Goal: Use online tool/utility: Utilize a website feature to perform a specific function

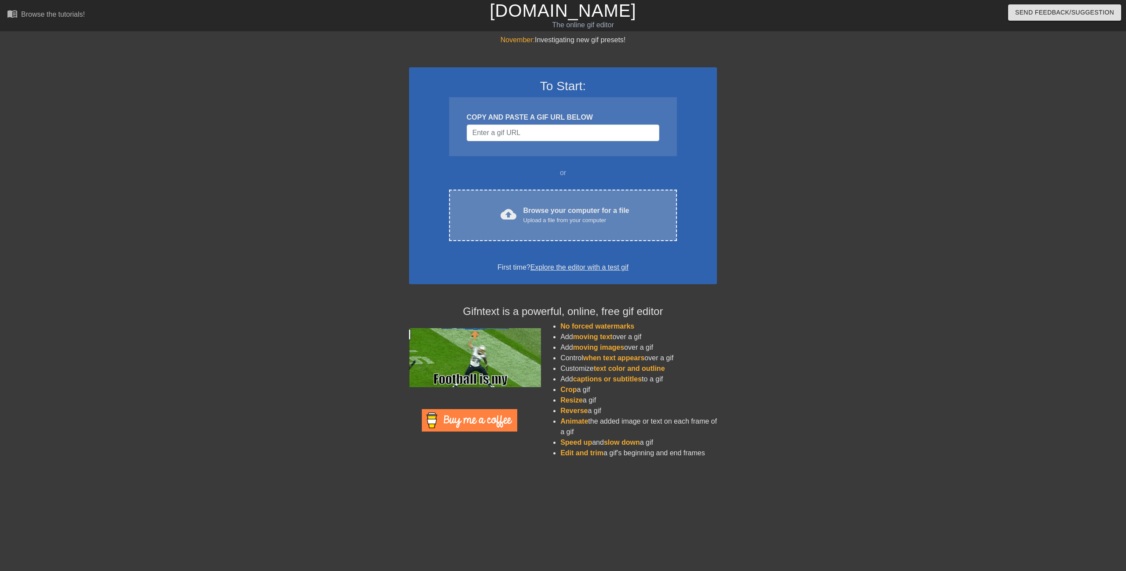
click at [543, 211] on div "Browse your computer for a file Upload a file from your computer" at bounding box center [576, 214] width 106 height 19
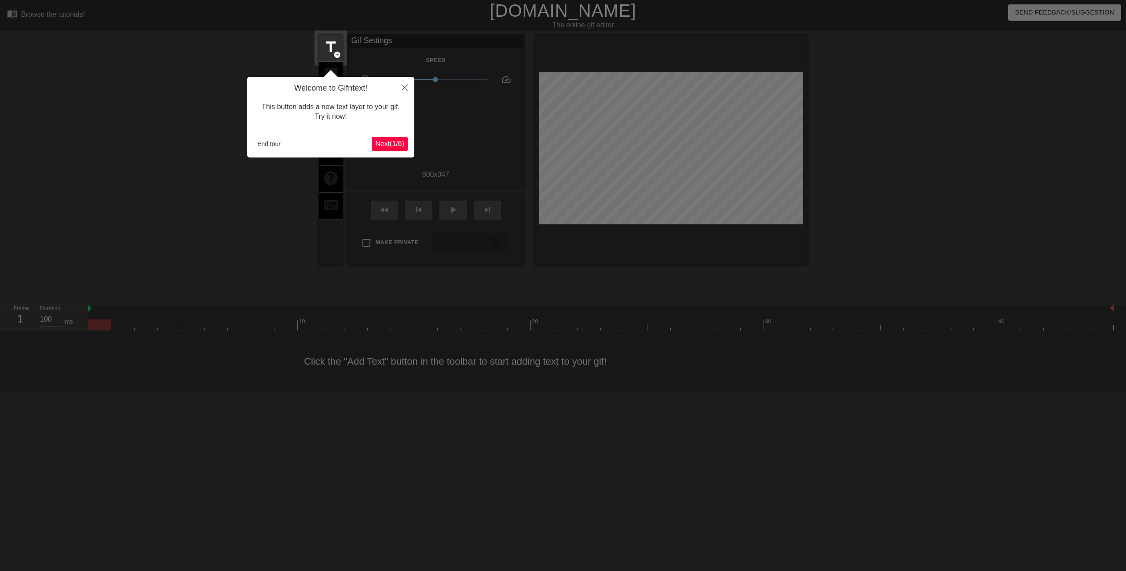
click at [378, 144] on span "Next ( 1 / 6 )" at bounding box center [389, 143] width 29 height 7
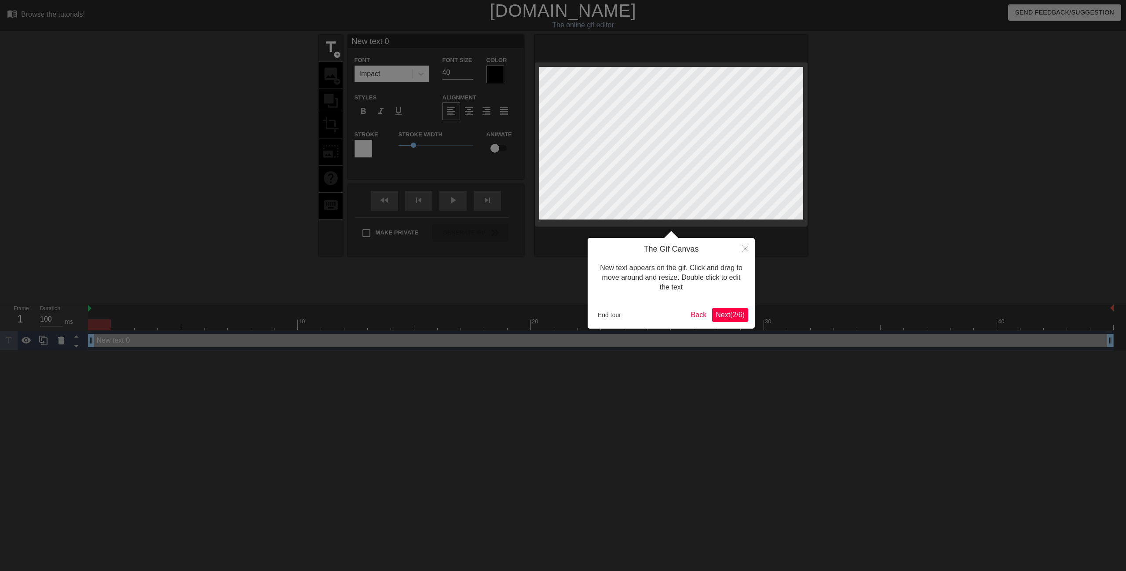
click at [378, 144] on div at bounding box center [563, 285] width 1126 height 571
click at [742, 320] on button "Next ( 2 / 6 )" at bounding box center [730, 315] width 36 height 14
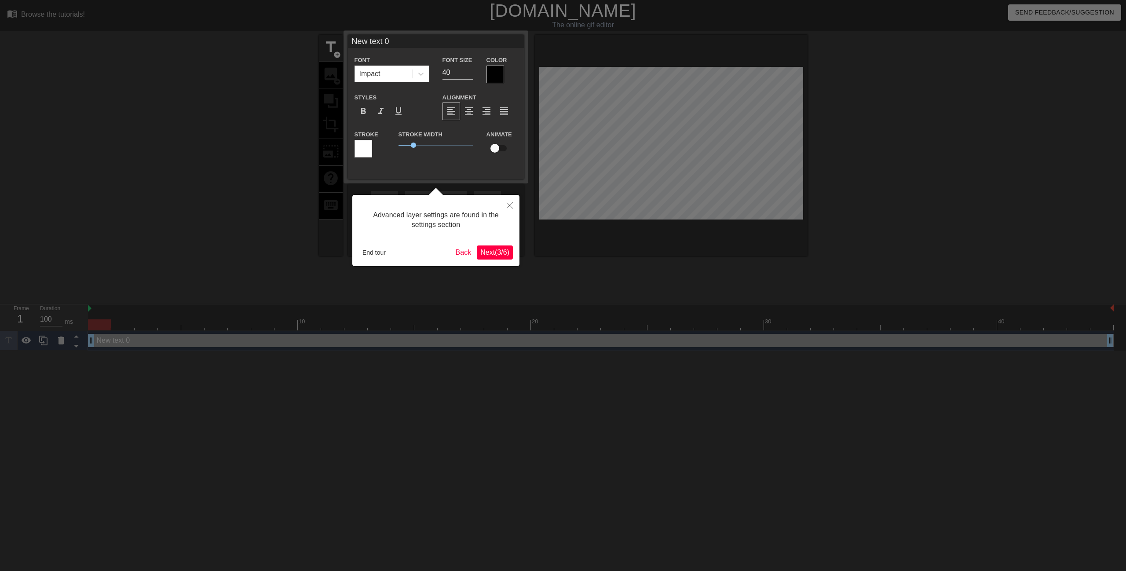
click at [500, 251] on span "Next ( 3 / 6 )" at bounding box center [494, 251] width 29 height 7
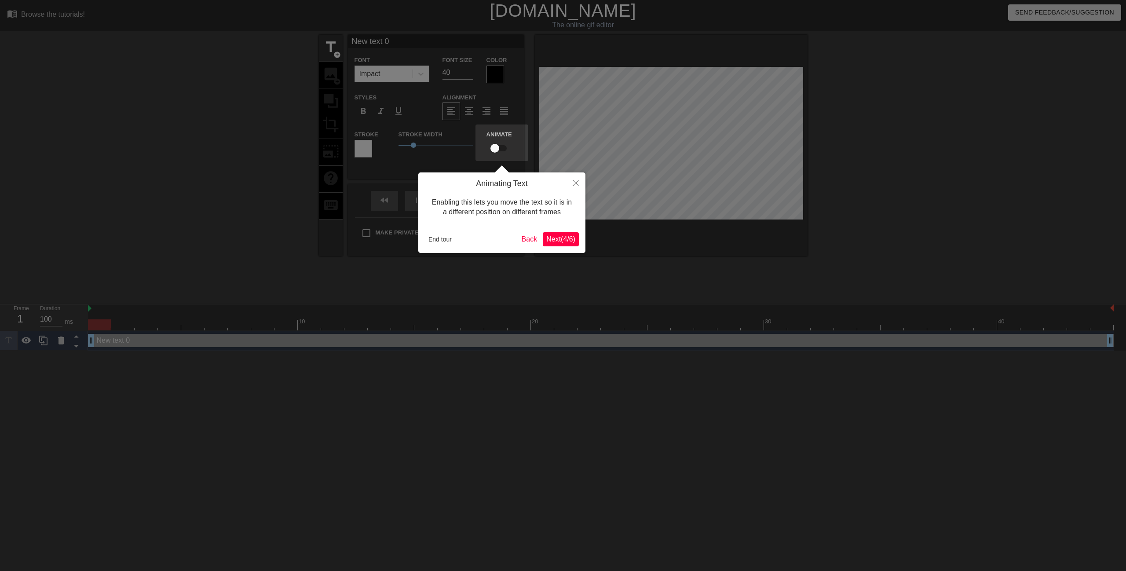
click at [569, 242] on span "Next ( 4 / 6 )" at bounding box center [560, 238] width 29 height 7
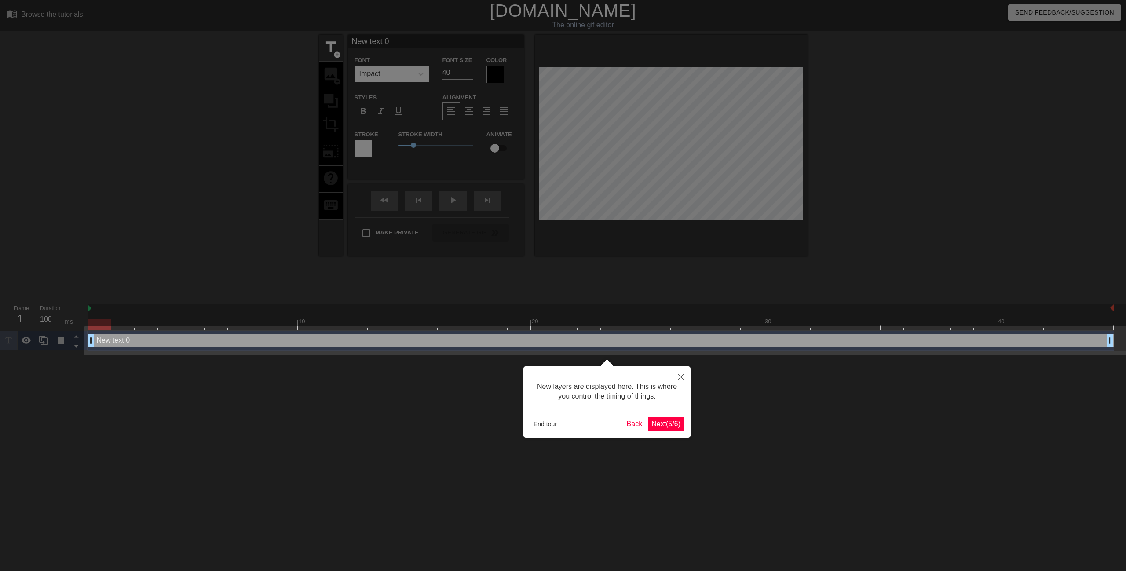
click at [672, 420] on span "Next ( 5 / 6 )" at bounding box center [665, 423] width 29 height 7
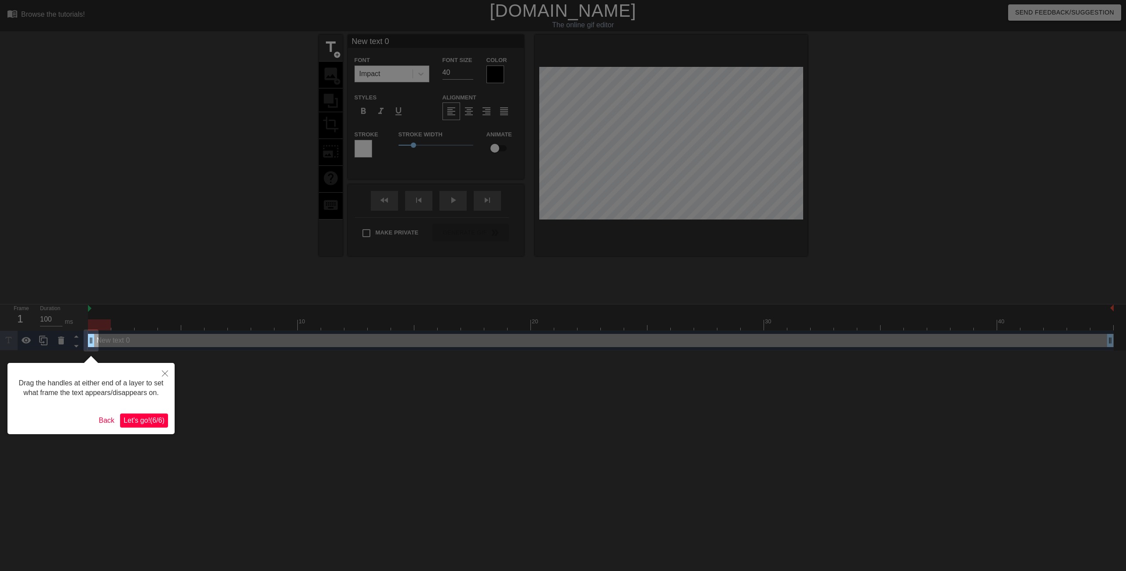
click at [150, 419] on span "Let's go! ( 6 / 6 )" at bounding box center [144, 419] width 41 height 7
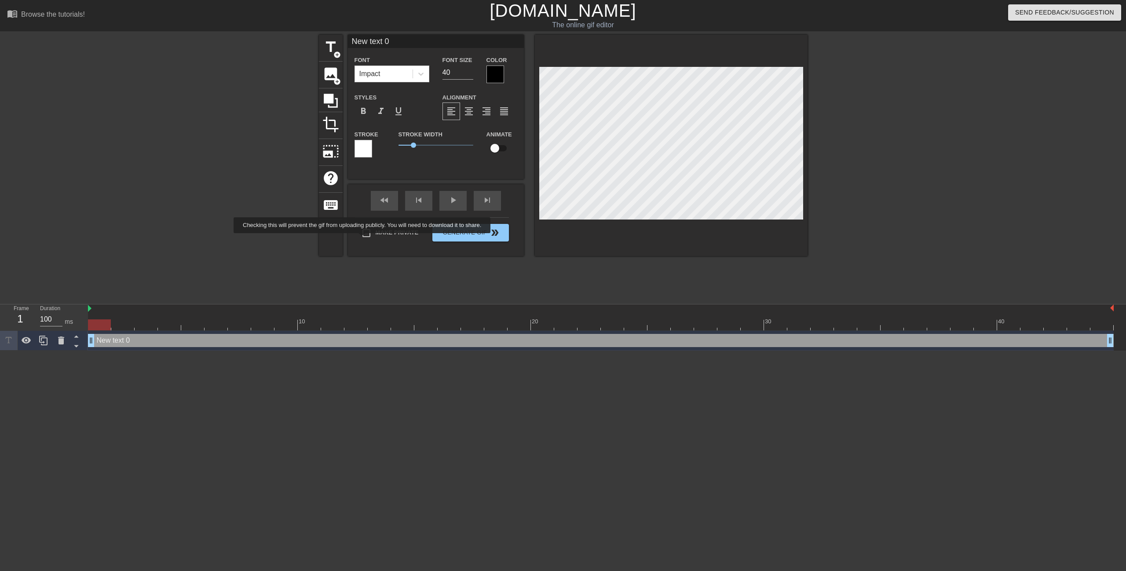
click at [365, 239] on input "Make Private" at bounding box center [366, 233] width 18 height 18
checkbox input "true"
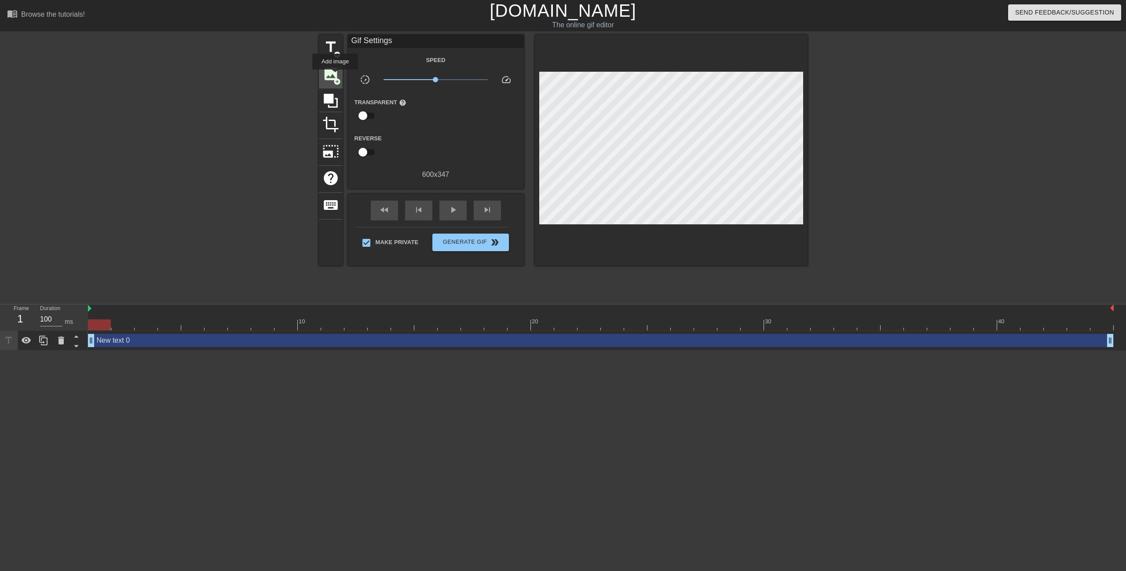
click at [335, 76] on span "image" at bounding box center [330, 74] width 17 height 17
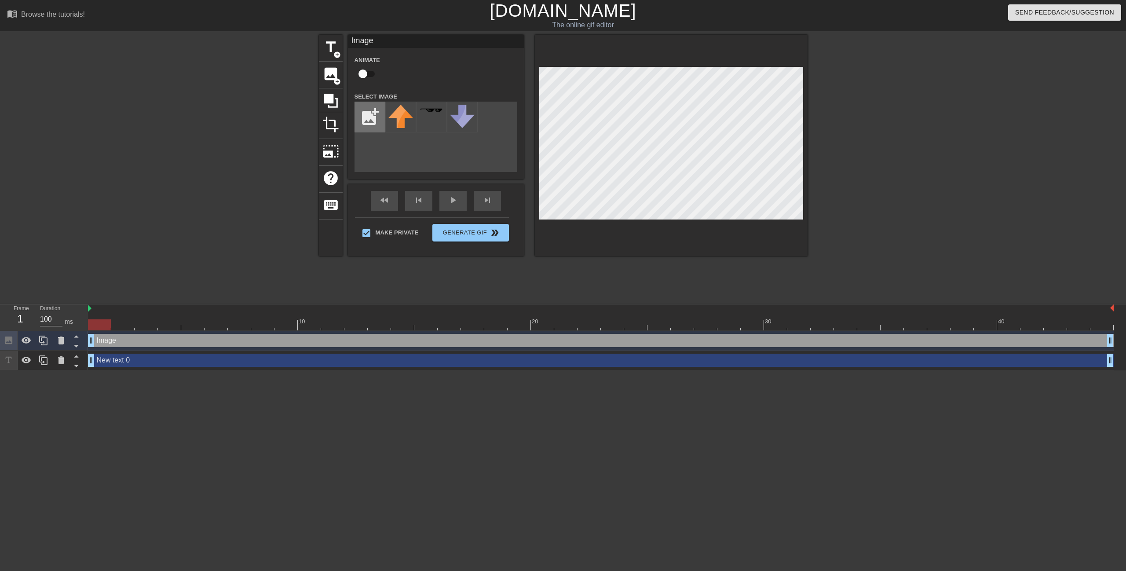
click at [381, 124] on input "file" at bounding box center [370, 117] width 30 height 30
type input "C:\fakepath\packers.png"
click at [403, 121] on img at bounding box center [400, 117] width 25 height 25
click at [367, 75] on input "checkbox" at bounding box center [363, 74] width 50 height 17
checkbox input "true"
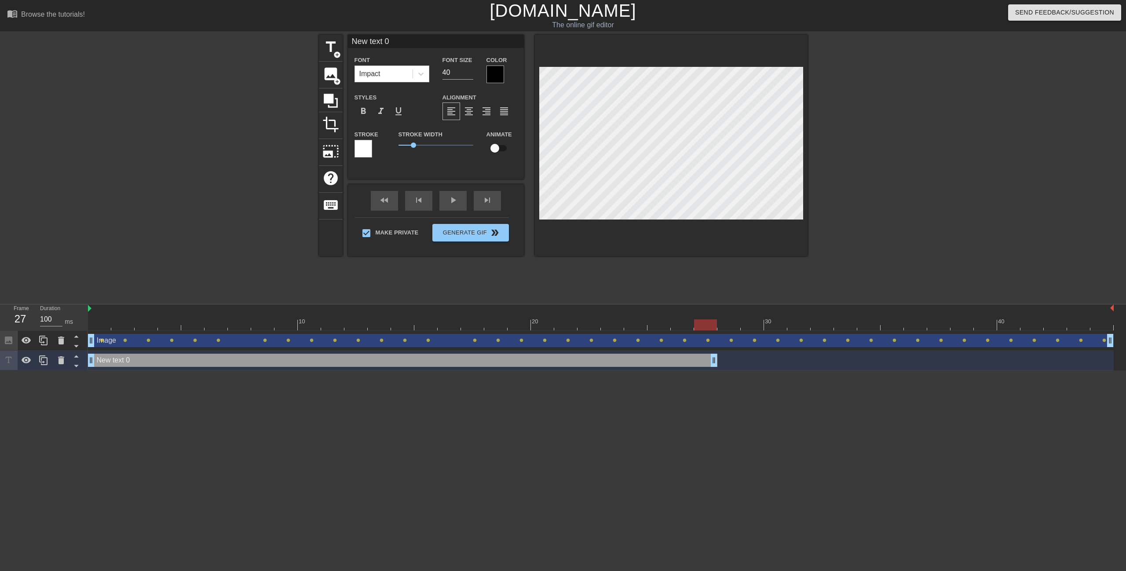
drag, startPoint x: 1112, startPoint y: 358, endPoint x: 709, endPoint y: 369, distance: 403.4
click at [709, 369] on div "New text 0 drag_handle drag_handle" at bounding box center [600, 360] width 1025 height 20
drag, startPoint x: 91, startPoint y: 358, endPoint x: 201, endPoint y: 361, distance: 110.4
click at [201, 361] on div "New text 0 drag_handle drag_handle" at bounding box center [600, 360] width 1025 height 13
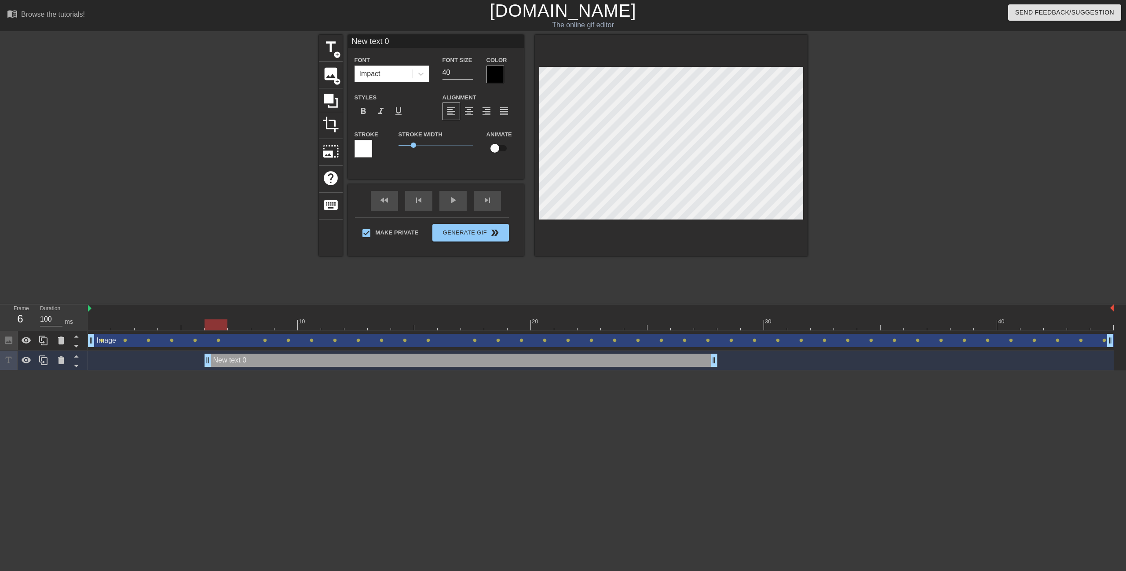
type input "Y"
type textarea "Y"
type input "YO"
type textarea "YO"
type input "YOU"
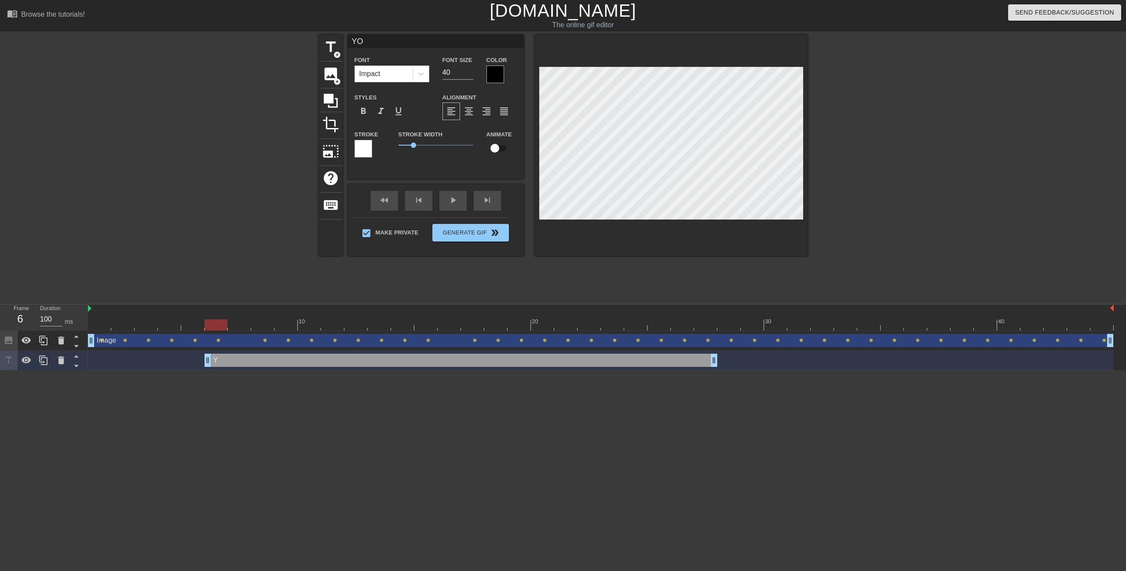
type textarea "YOU"
type input "YOU'"
type textarea "YOU'"
type input "YOU'R"
type textarea "YOU'R"
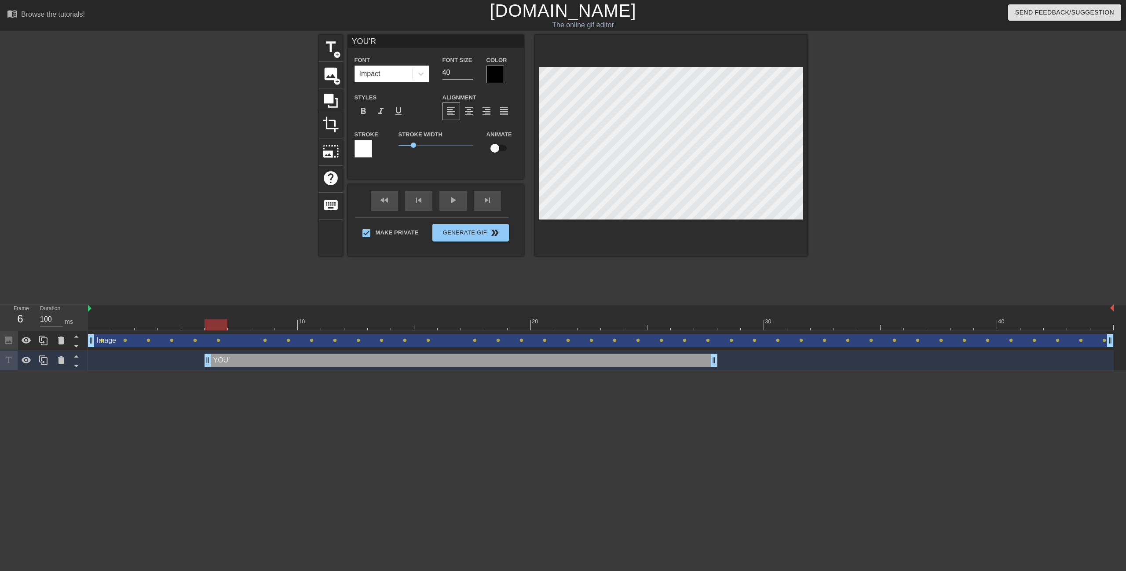
type input "YOU'RE"
type textarea "YOU'RE"
type input "YOU'RE"
type textarea "YOU'RE"
type input "YOU'RE a"
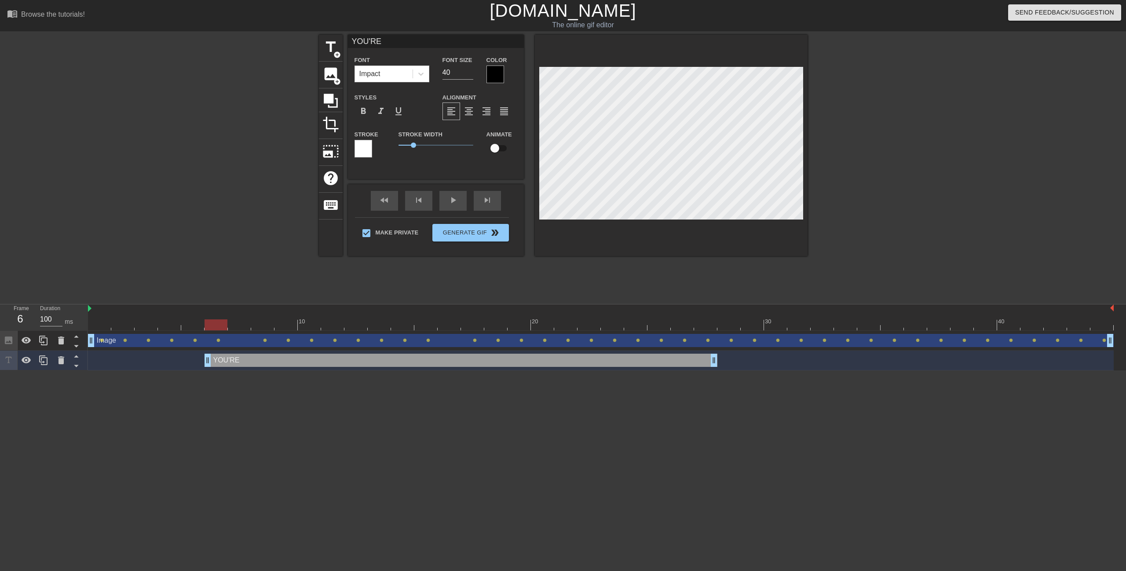
type textarea "YOU'RE a"
type input "YOU'RE a"
type textarea "YOU'RE a"
type input "YOU'RE a h"
type textarea "YOU'RE a h"
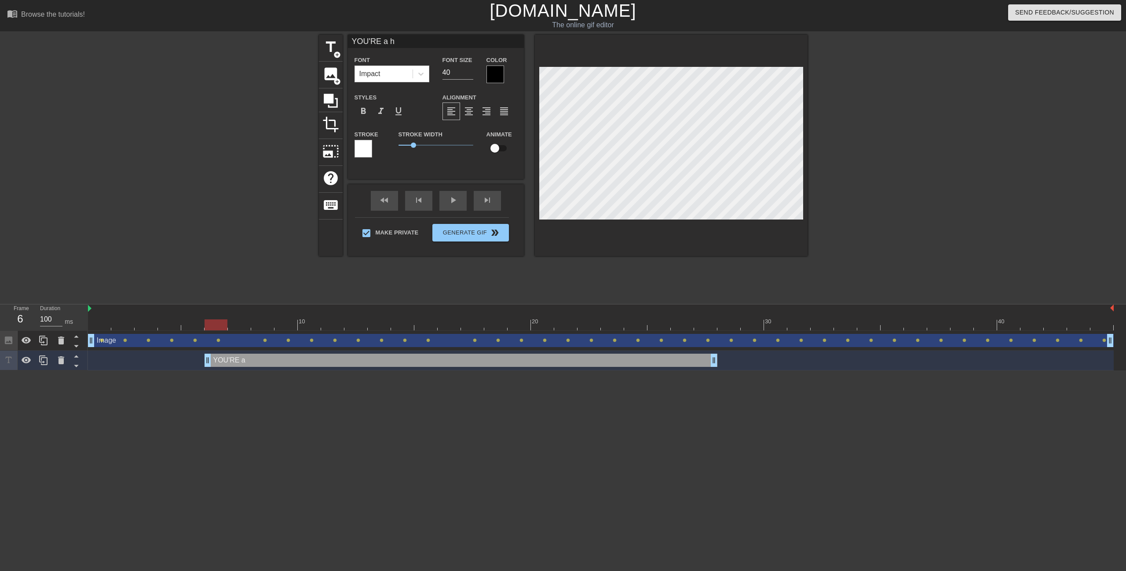
type input "YOU'RE a hu"
type textarea "YOU'RE a hu"
type input "YOU'RE a hug"
type textarea "YOU'RE a hug"
type input "YOU'RE a huge"
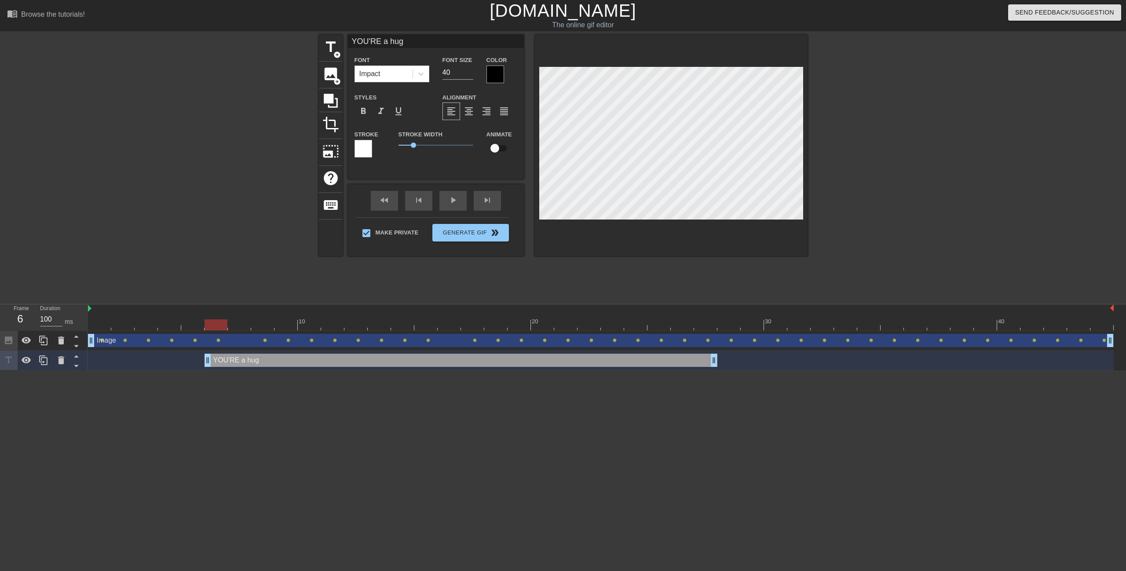
type textarea "YOU'RE a huge"
type input "YOU'RE a huge,"
type textarea "YOU'RE a huge,"
type input "YOU'RE a huge,"
type textarea "YOU'RE a huge,"
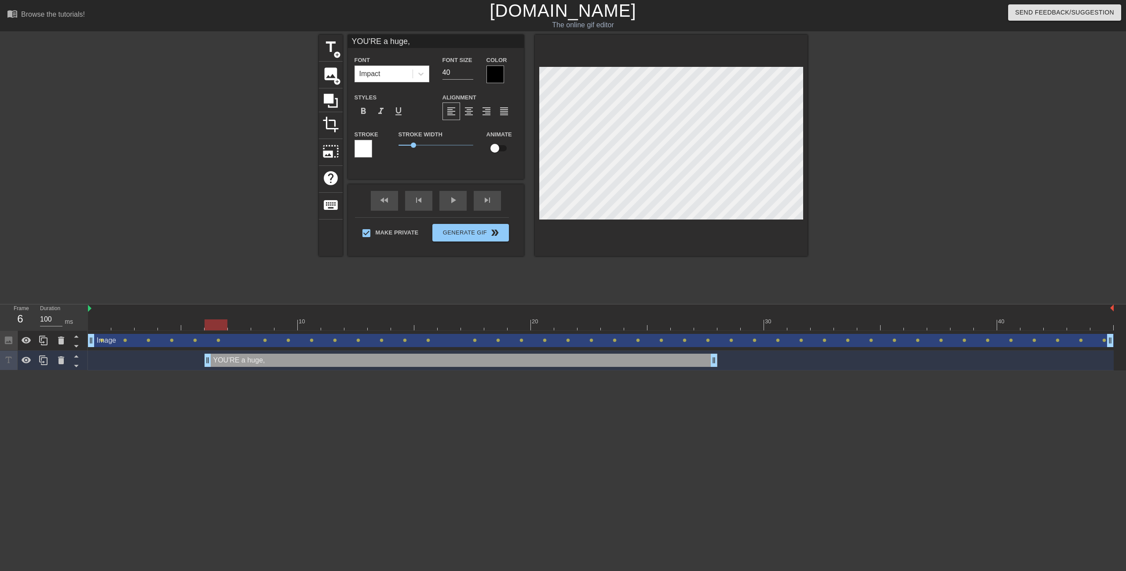
type input "YOU'RE a huge, e"
type textarea "YOU'RE a huge, e"
type input "YOU'RE a huge, em"
type textarea "YOU'RE a huge, em"
type input "YOU'RE a huge, emb"
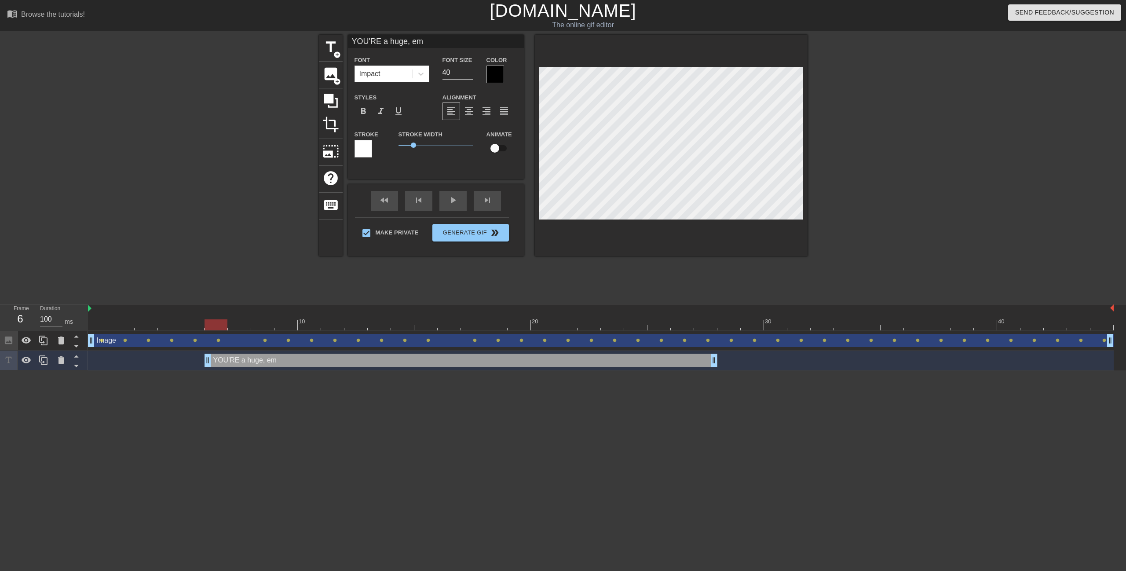
type textarea "YOU'RE a huge, emb"
type input "YOU'RE a huge, emba"
type textarea "YOU'RE a huge, emba"
type input "YOU'RE a huge, embar"
type textarea "YOU'RE a huge, embar"
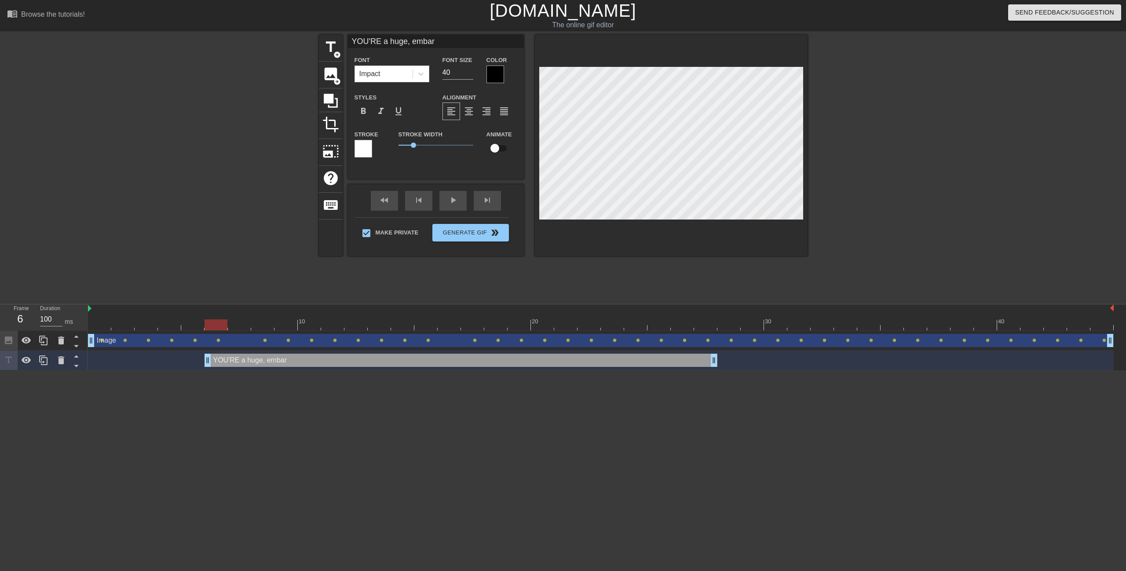
type input "YOU'RE a huge, embara"
type textarea "YOU'RE a huge, embara"
type input "YOU'RE a huge, embaras"
type textarea "YOU'RE a huge, embaras"
type input "YOU'RE a huge, embarass"
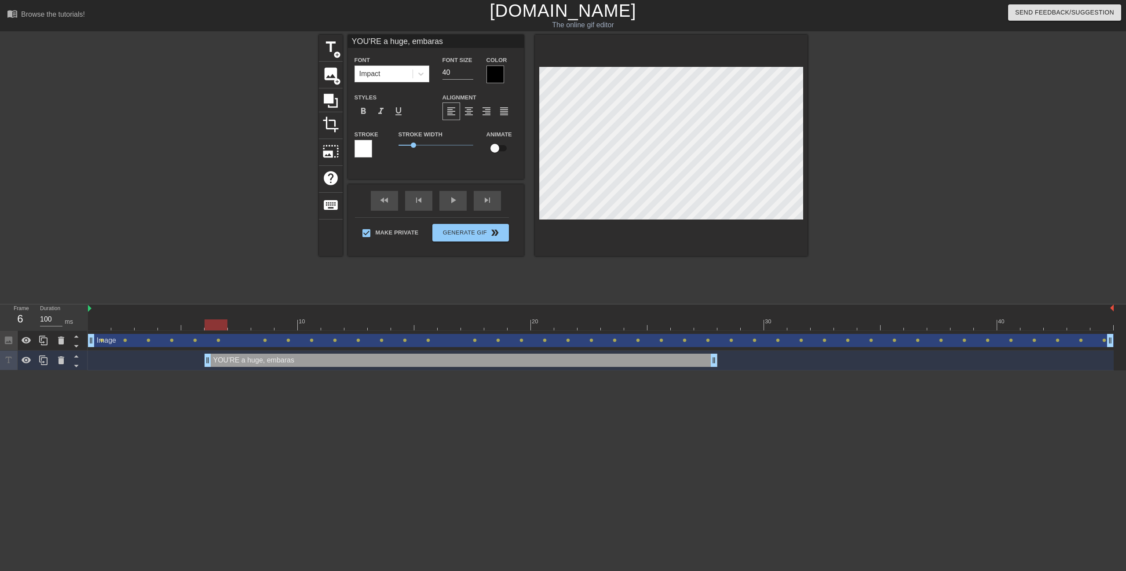
type textarea "YOU'RE a huge, embarass"
type input "YOU'RE a huge, embarassi"
type textarea "YOU'RE a huge, embarassi"
type input "YOU'RE a huge, embarassin"
type textarea "YOU'RE a huge, embarassin"
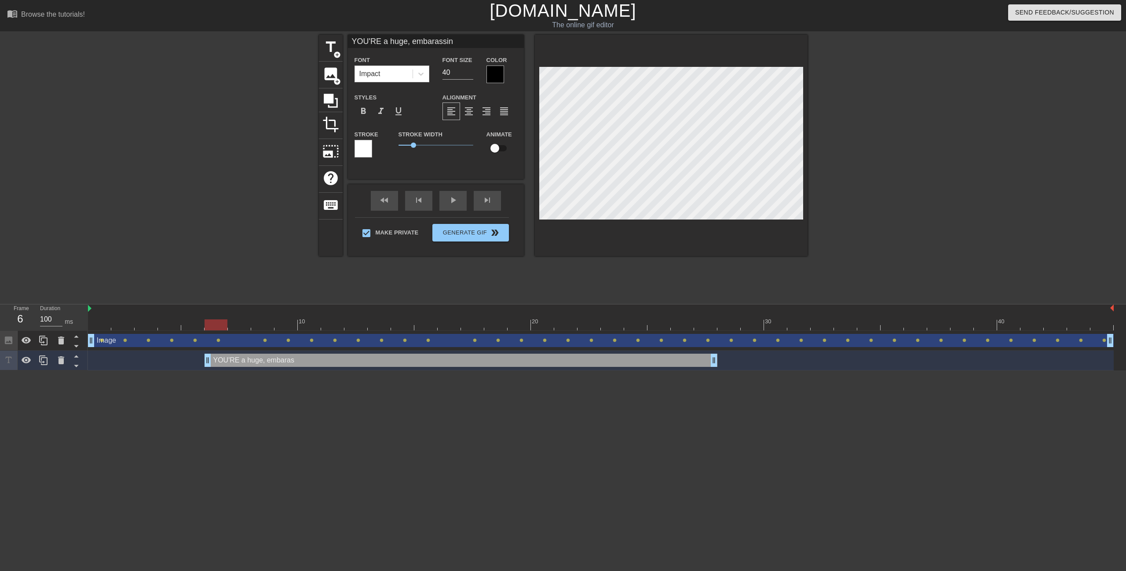
type input "YOU'RE a huge, embarassing"
type textarea "YOU'RE a huge, embarassing"
type input "YOU'RE a huge, embarassing,"
type textarea "YOU'RE a huge, embarassing,"
type input "YOU'RE a huge, embarassing,"
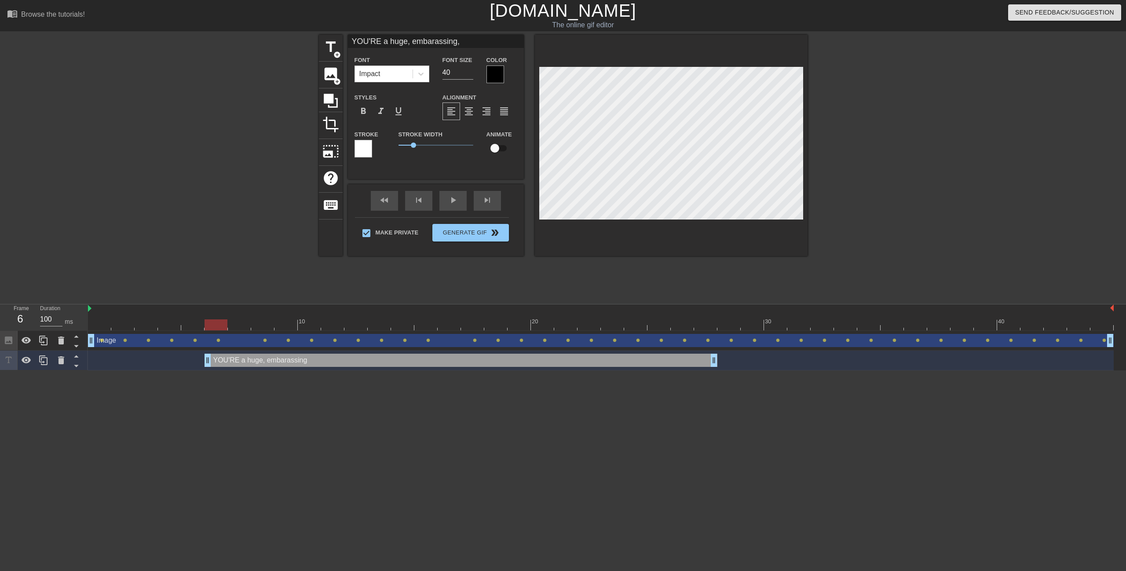
type textarea "YOU'RE a huge, embarassing,"
type input "YOU'RE a huge, embarassing, f"
type textarea "YOU'RE a huge, embarassing, f"
type input "YOU'RE a huge, embarassing, fa"
type textarea "YOU'RE a huge, embarassing, fa"
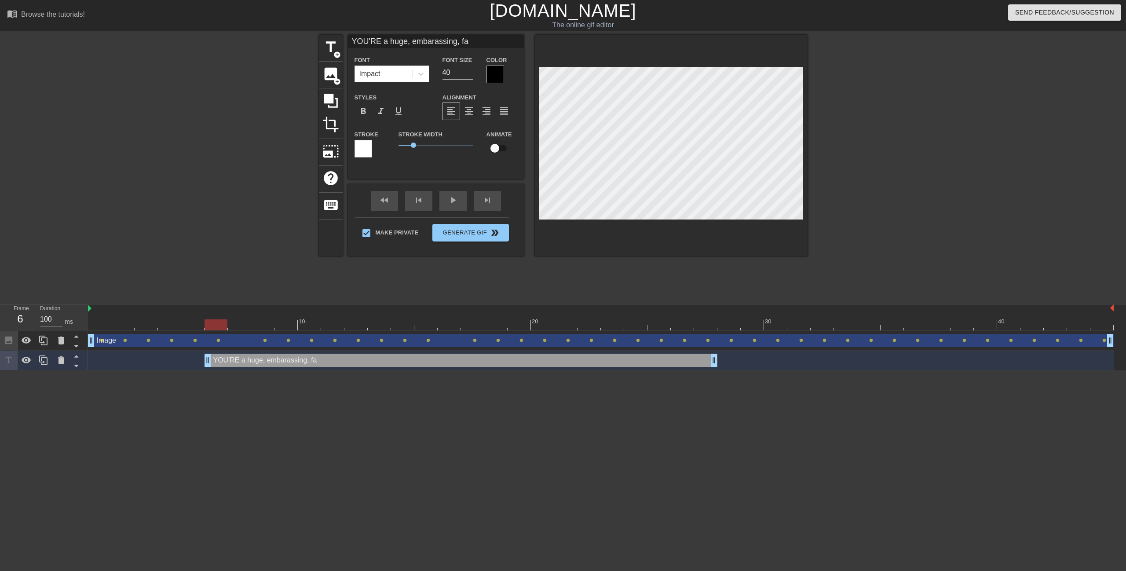
type input "YOU'RE a huge, embarassing, fai"
type textarea "YOU'RE a huge, embarassing, fai"
type input "YOU'RE a huge, embarassing, fail"
type textarea "YOU'RE a huge, embarassing, fail"
type input "YOU'RE a huge, embarassing, failu"
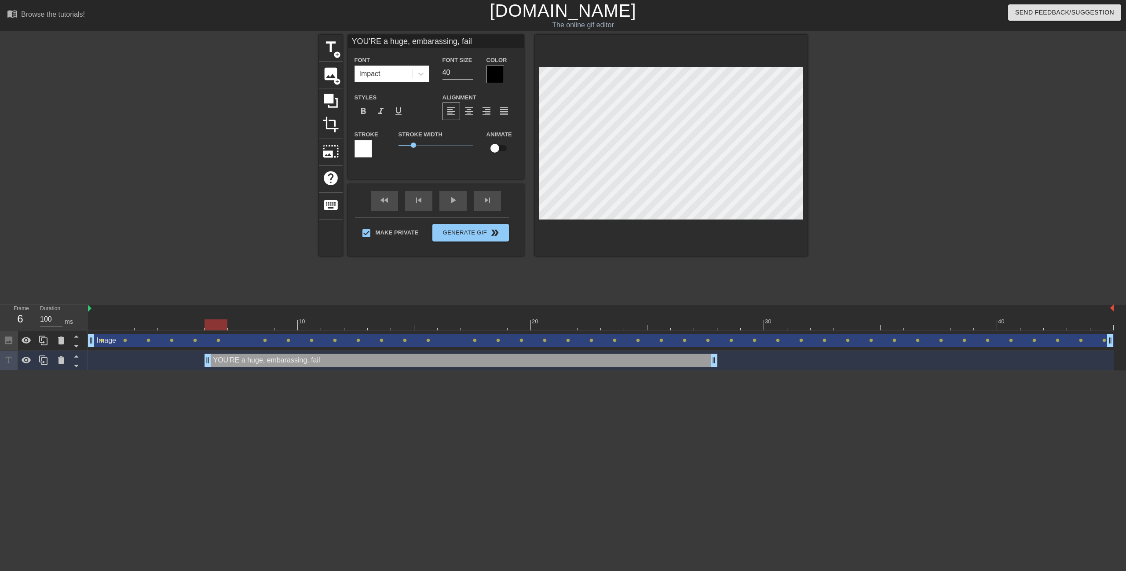
type textarea "YOU'RE a huge, embarassing, failu"
type input "YOU'RE a huge, embarassing, failur"
type textarea "YOU'RE a huge, embarassing, failur"
type input "YOU'RE a huge, embarassing, failure"
type textarea "YOU'RE a huge, embarassing, failure"
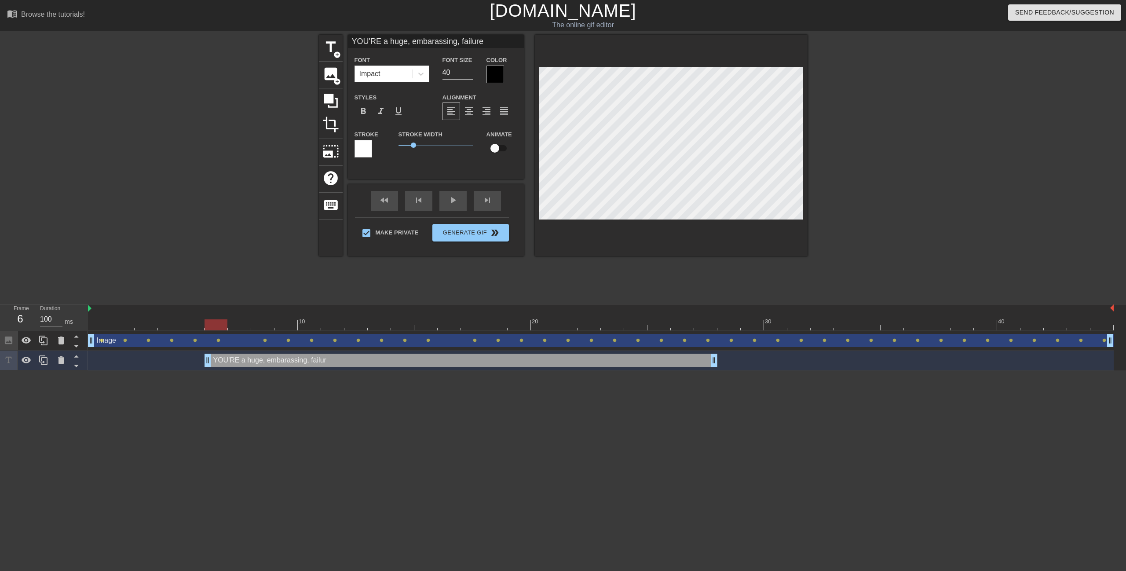
scroll to position [3, 42]
click at [857, 145] on div at bounding box center [884, 167] width 132 height 264
click at [501, 73] on div at bounding box center [495, 75] width 18 height 18
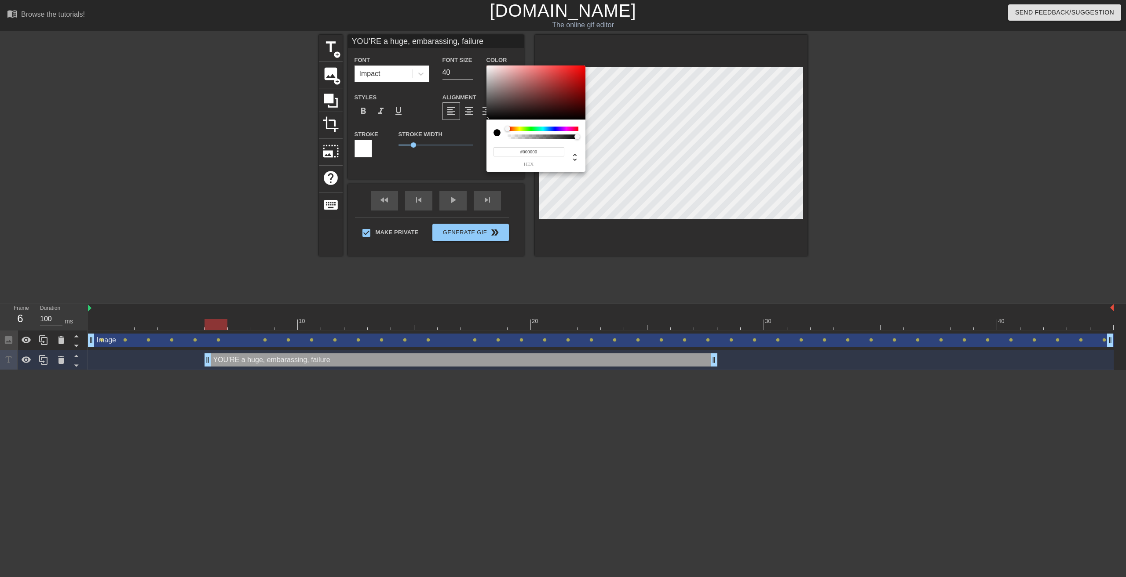
click at [540, 151] on input "#000000" at bounding box center [528, 151] width 71 height 9
paste input "203731"
type input "#203731"
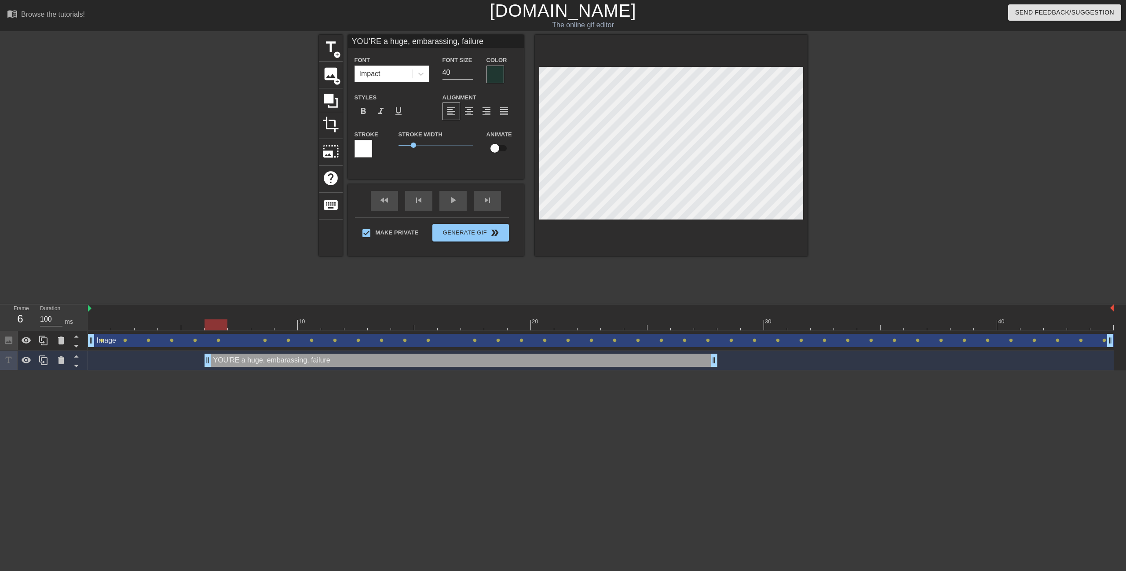
click at [364, 147] on div at bounding box center [363, 149] width 18 height 18
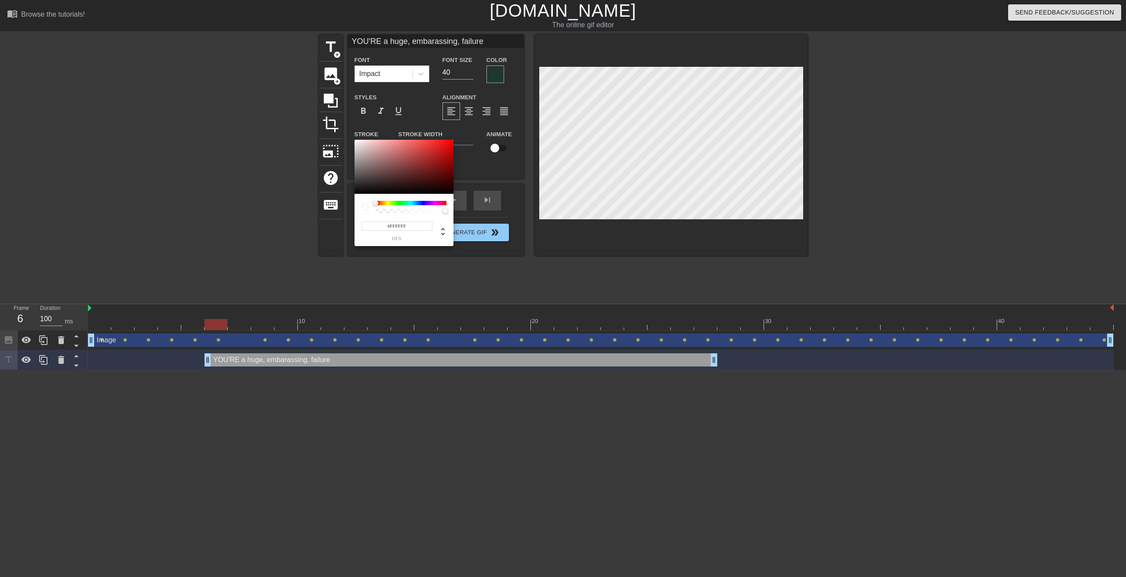
click at [413, 226] on input "#FFFFFF" at bounding box center [396, 226] width 71 height 9
paste input "B612"
type input "#FFB612"
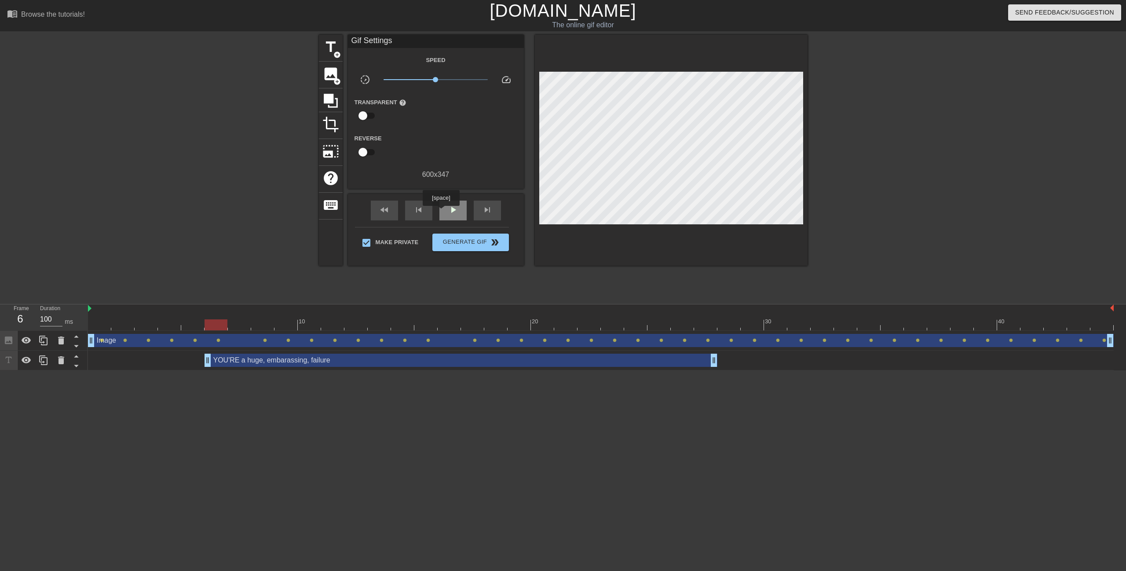
click at [441, 212] on div "play_arrow" at bounding box center [452, 211] width 27 height 20
click at [451, 212] on span "pause" at bounding box center [453, 209] width 11 height 11
drag, startPoint x: 713, startPoint y: 362, endPoint x: 733, endPoint y: 360, distance: 20.3
click at [430, 365] on div "YOU'RE a huge, embarassing, failure drag_handle drag_handle" at bounding box center [472, 360] width 536 height 13
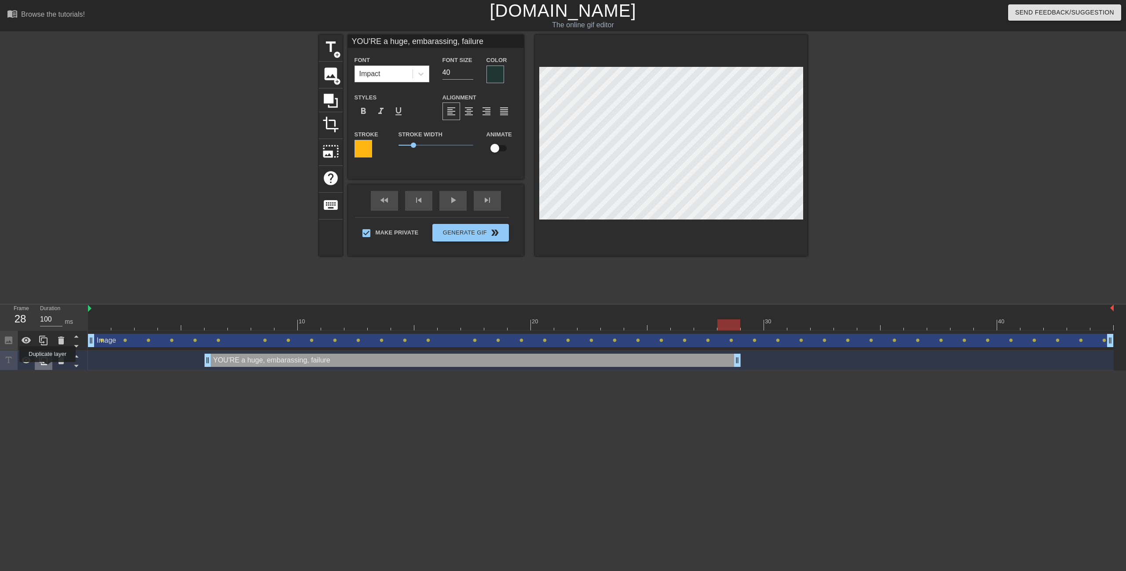
click at [47, 368] on div at bounding box center [44, 359] width 18 height 19
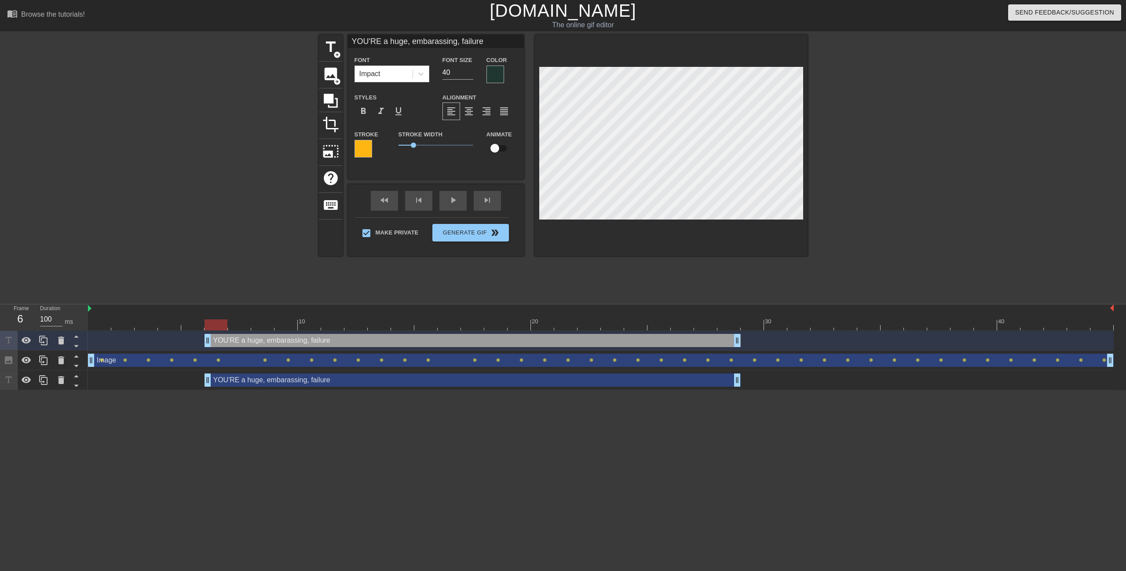
drag, startPoint x: 341, startPoint y: 341, endPoint x: 333, endPoint y: 409, distance: 69.1
click at [333, 390] on html "menu_book Browse the tutorials! [DOMAIN_NAME] The online gif editor Send Feedba…" at bounding box center [563, 195] width 1126 height 390
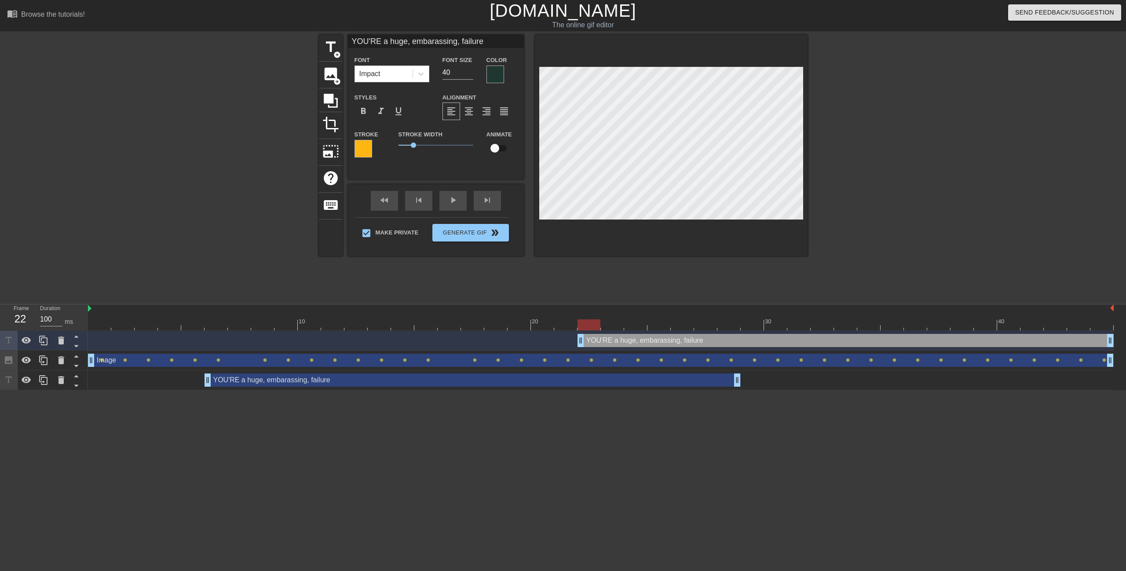
drag, startPoint x: 389, startPoint y: 344, endPoint x: 817, endPoint y: 343, distance: 428.3
click at [817, 343] on div "YOU'RE a huge, embarassing, failure drag_handle drag_handle" at bounding box center [845, 340] width 536 height 13
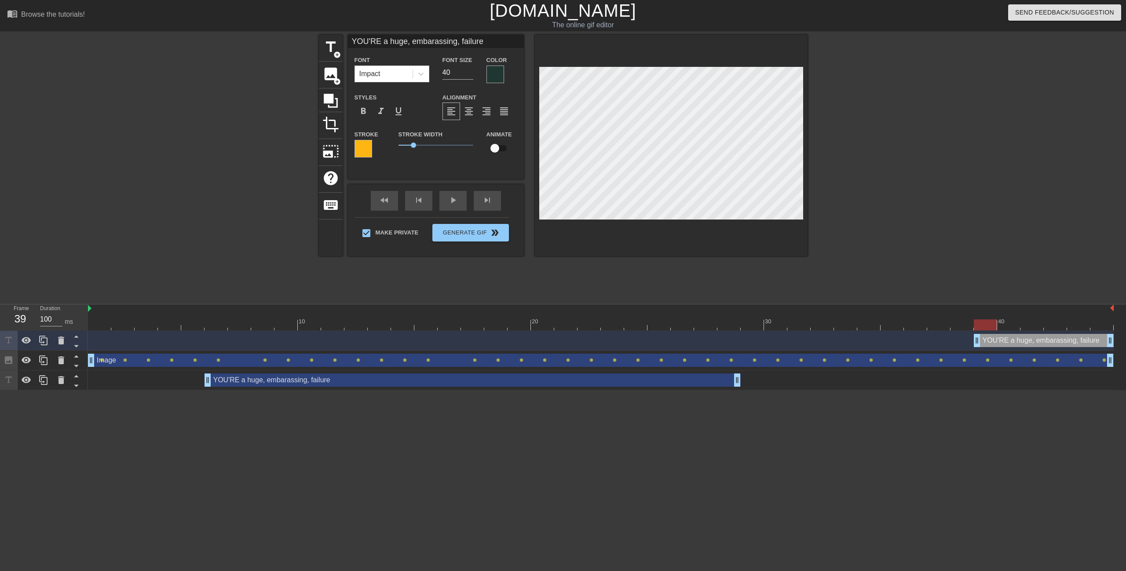
drag, startPoint x: 578, startPoint y: 338, endPoint x: 975, endPoint y: 346, distance: 397.6
type input "N"
type textarea "N"
type input "No"
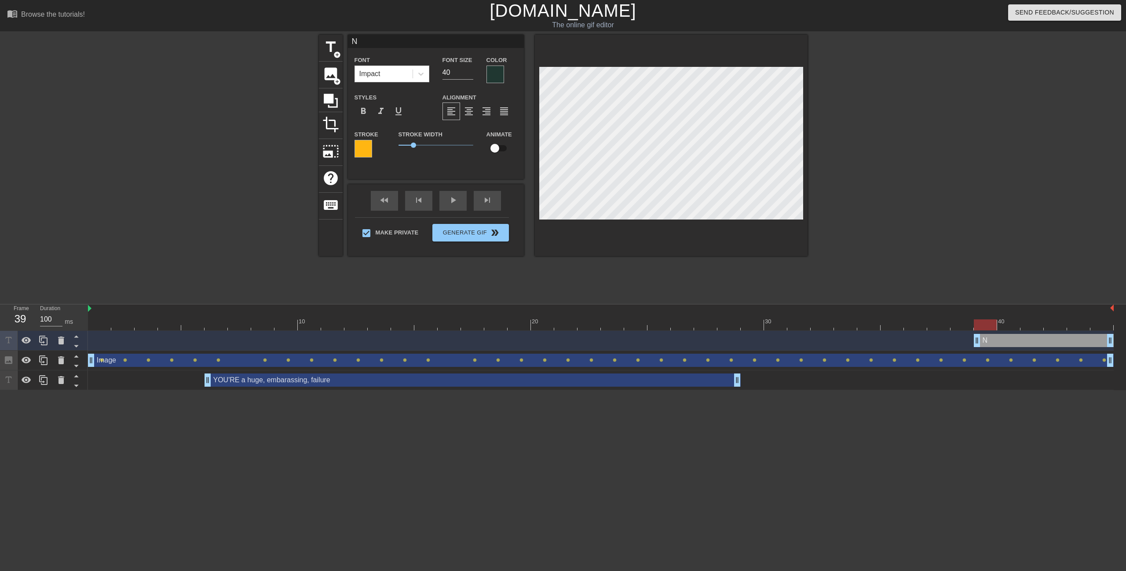
type textarea "No"
type input "Not"
type textarea "Noth"
type input "Nothi"
type textarea "Nothi"
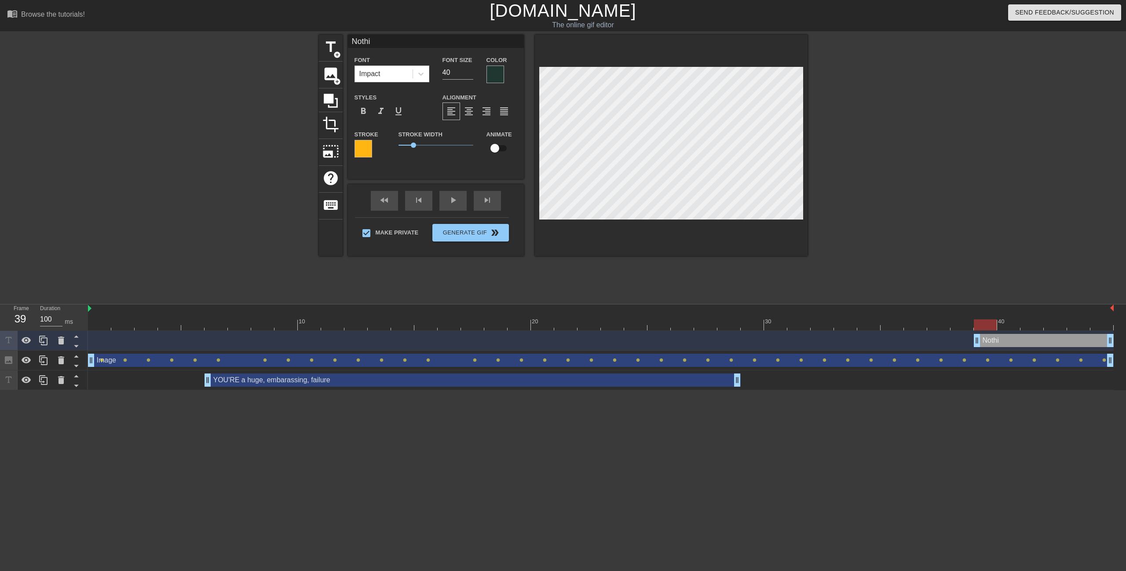
type input "Nothin"
type textarea "Nothin"
type input "Nothing"
type textarea "Nothing"
type input "Nothing."
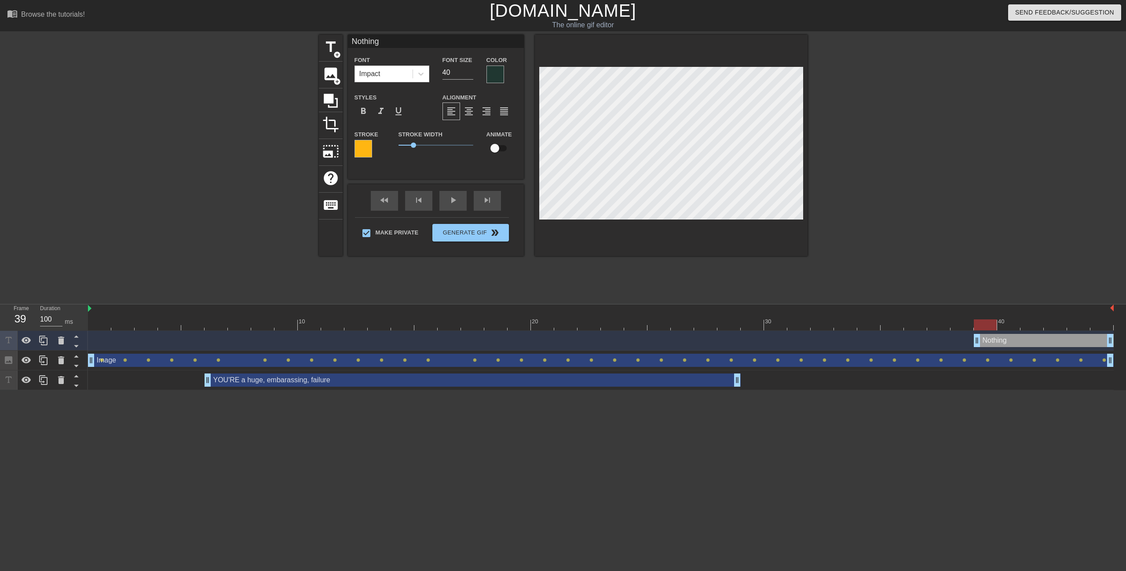
type textarea "Nothing."
type input "Nothing.."
type textarea "Nothing.."
type input "Nothing..."
type textarea "Nothing..."
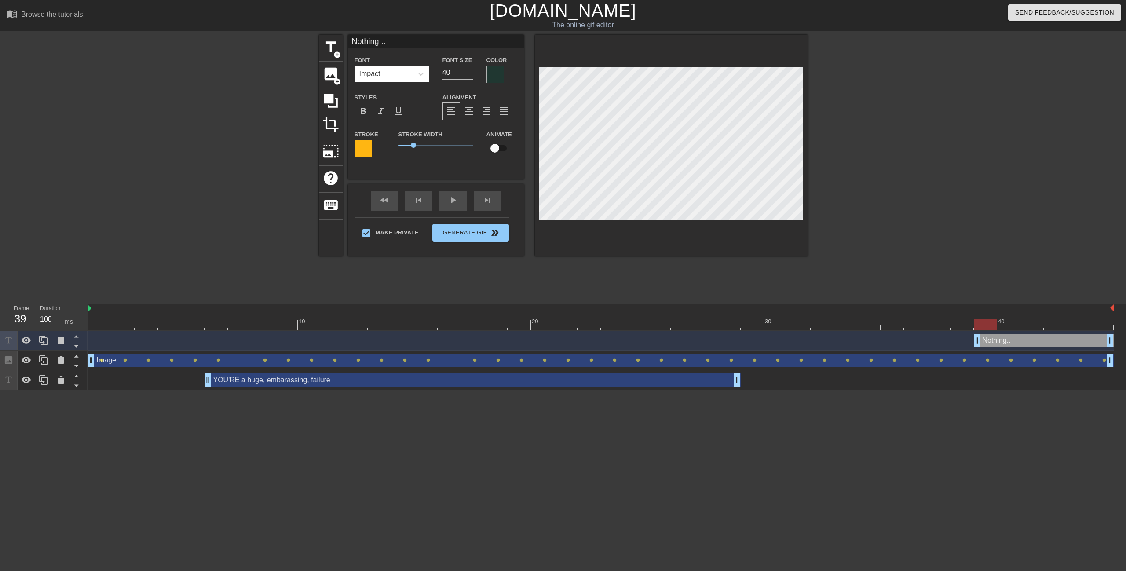
scroll to position [3, 11]
drag, startPoint x: 1023, startPoint y: 342, endPoint x: 46, endPoint y: 340, distance: 977.1
click at [46, 340] on icon at bounding box center [43, 340] width 11 height 11
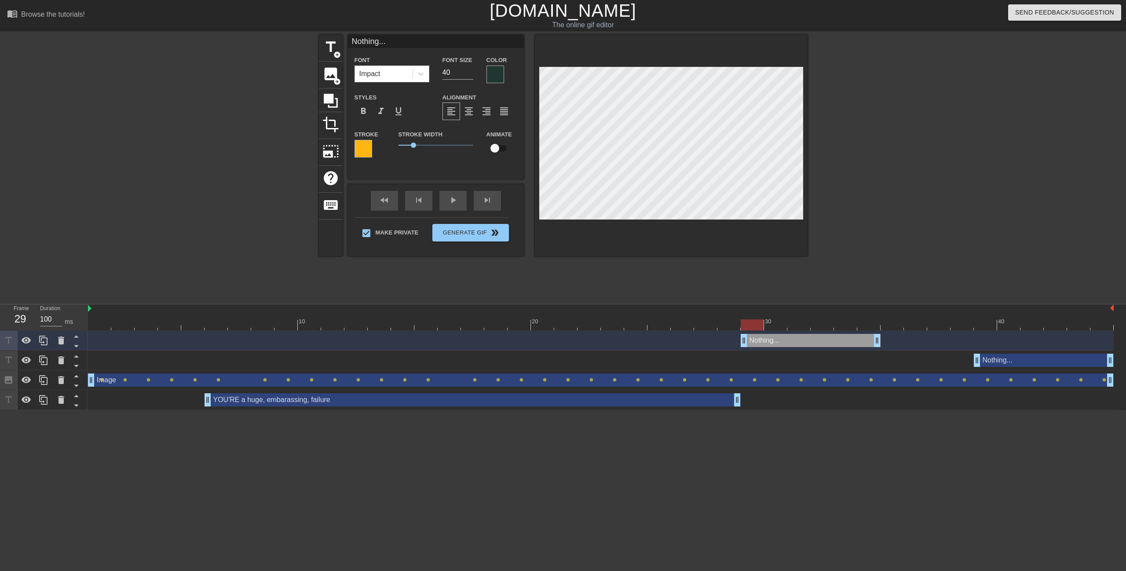
drag, startPoint x: 973, startPoint y: 340, endPoint x: 780, endPoint y: 341, distance: 193.0
click at [780, 341] on div "Nothing... drag_handle drag_handle" at bounding box center [810, 340] width 140 height 13
drag, startPoint x: 877, startPoint y: 342, endPoint x: 969, endPoint y: 337, distance: 92.0
type input "W"
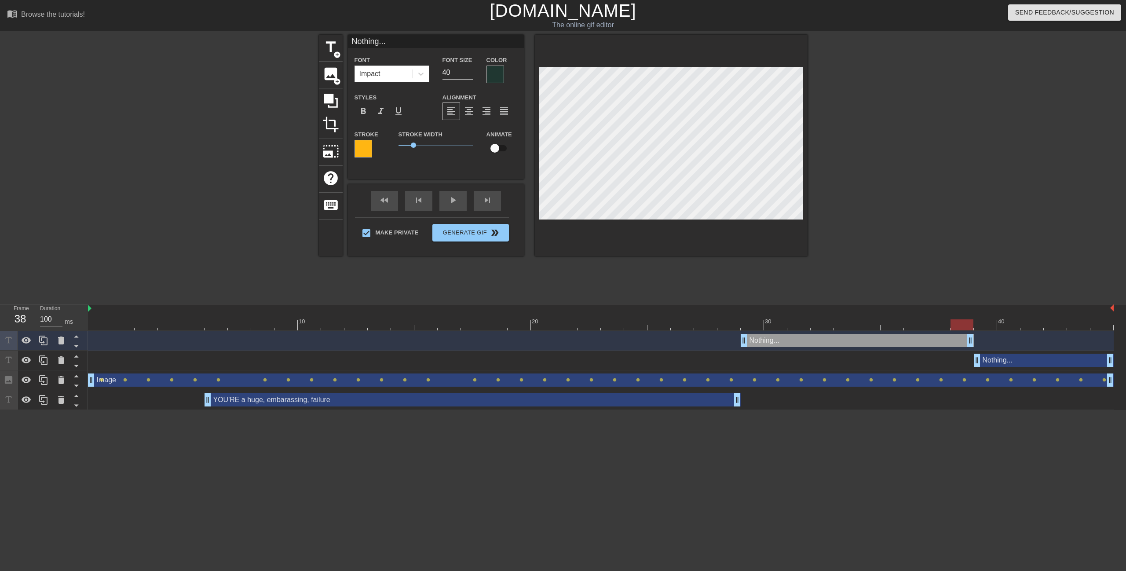
type textarea "W"
type input "Wh"
type textarea "Wh"
type input "Wha"
type textarea "Wha"
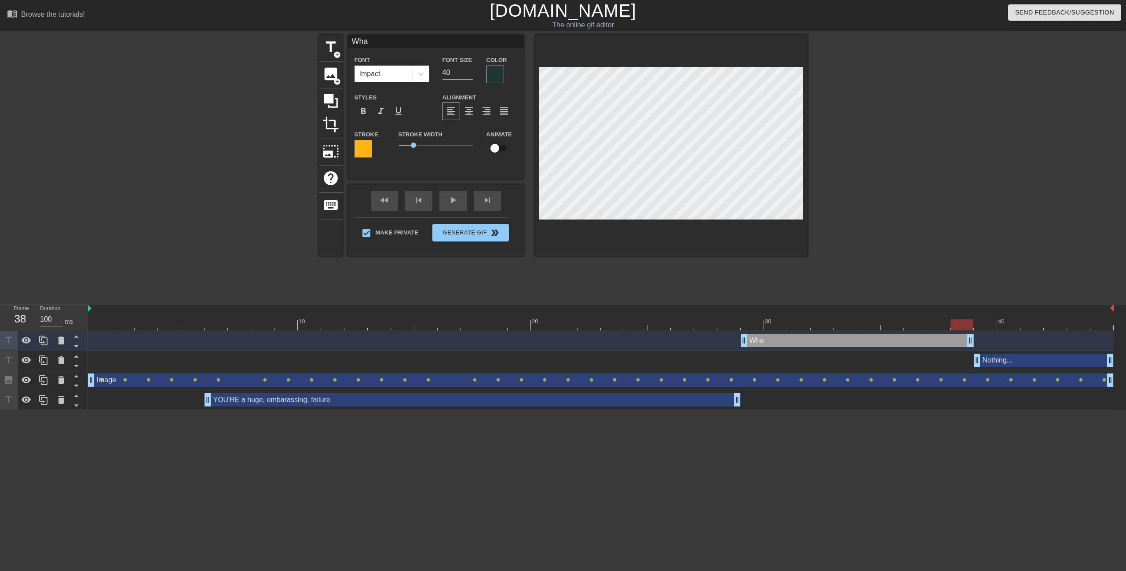
type input "What"
type textarea "What"
type input "What"
type textarea "What"
type input "What w"
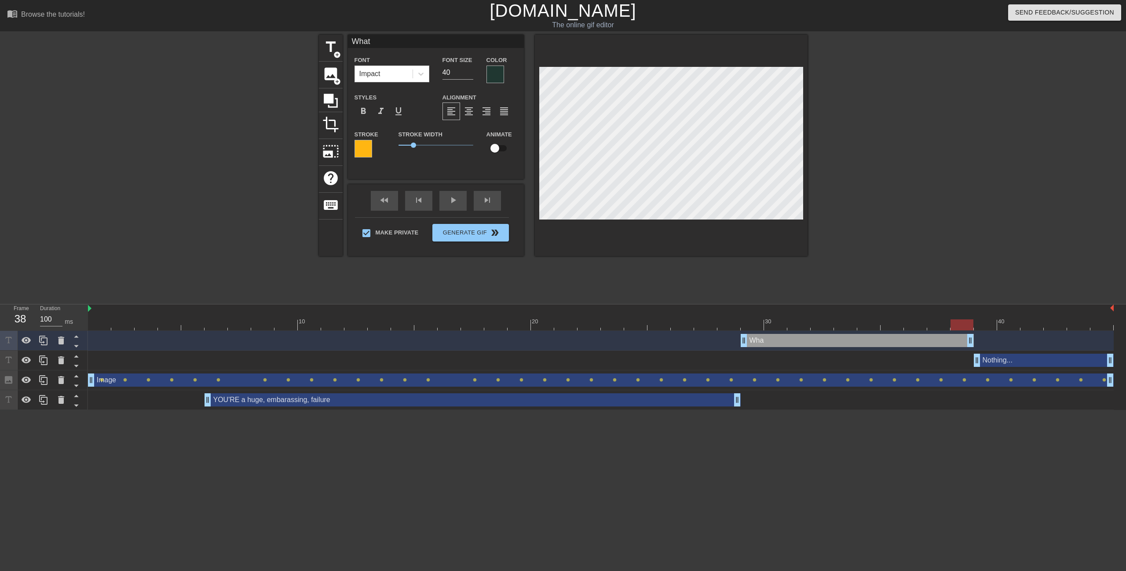
type textarea "What w"
type input "What wa"
type textarea "What wa"
type input "What was"
type textarea "What was"
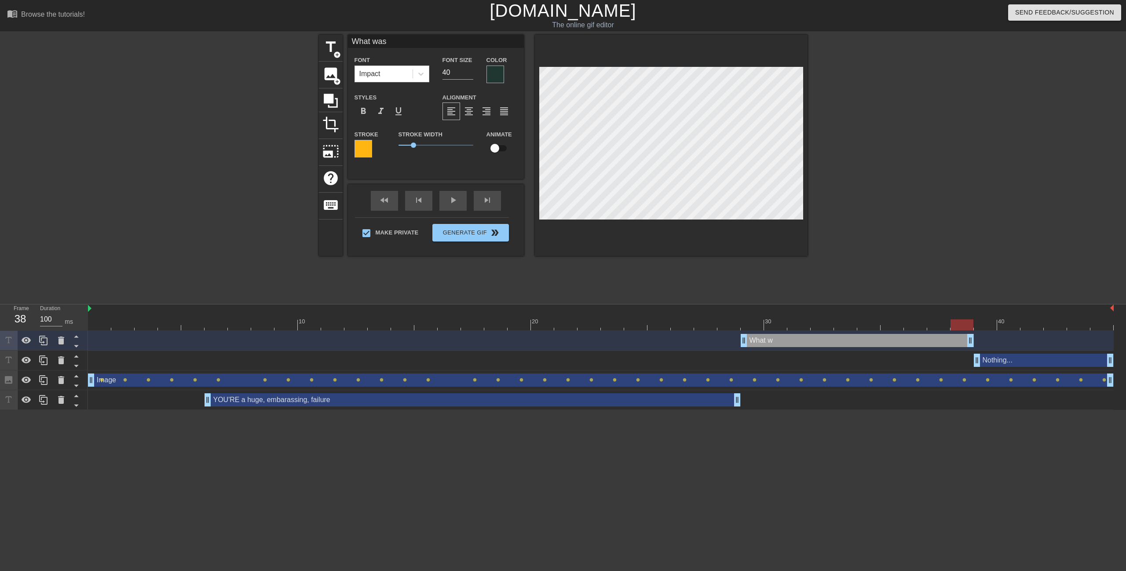
type input "What was"
type textarea "What was"
type input "What was t"
type textarea "What was t"
type input "What was th"
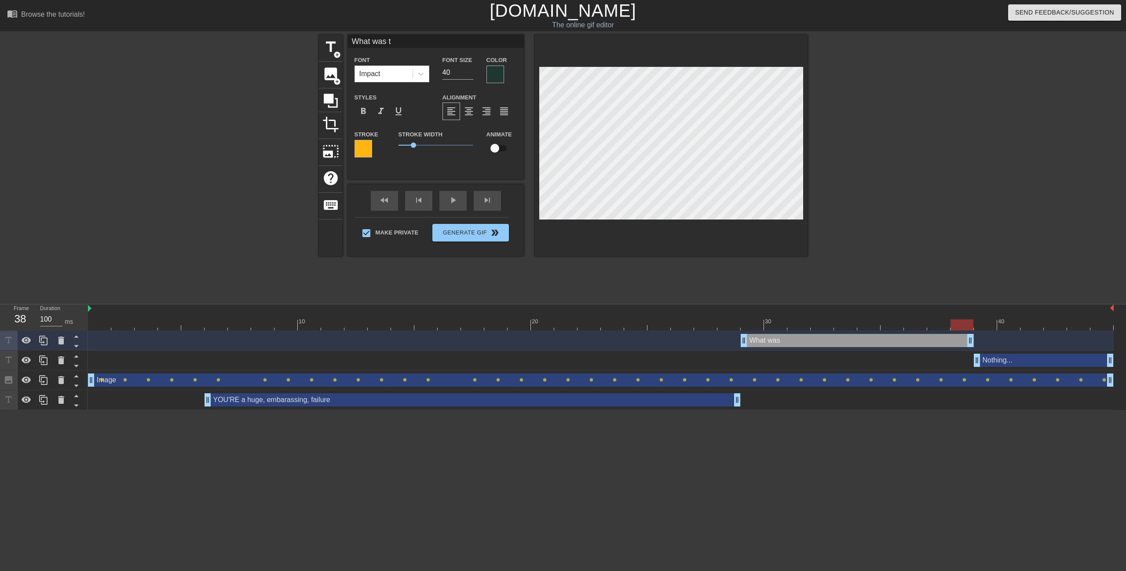
type textarea "What was th"
type input "What was tha"
type textarea "What was tha"
type input "What was that"
type textarea "What was that"
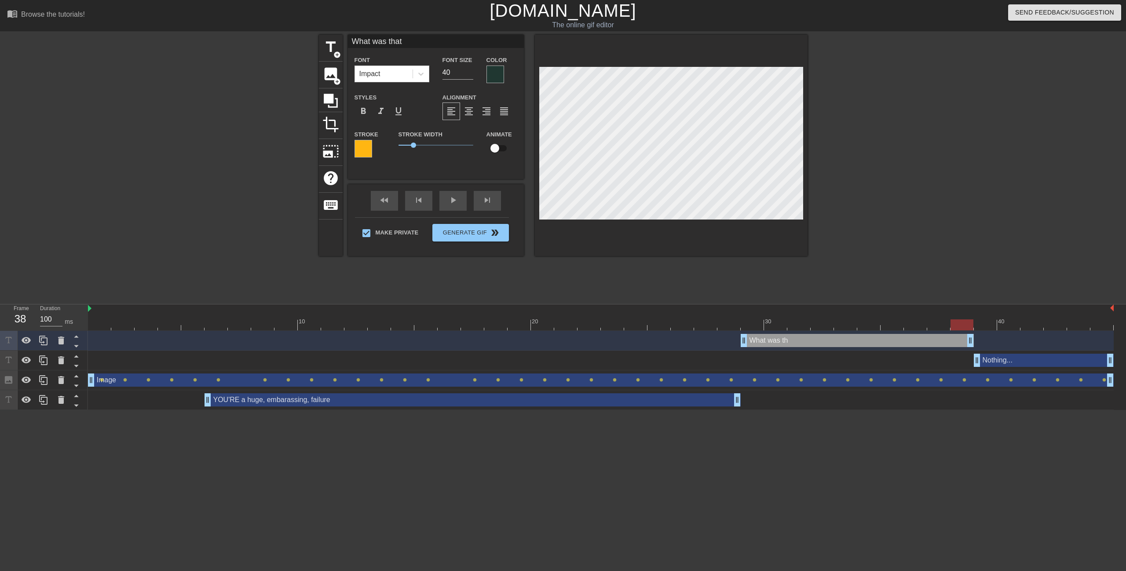
type input "What was that?"
type textarea "What was that?"
click at [496, 69] on div at bounding box center [495, 75] width 18 height 18
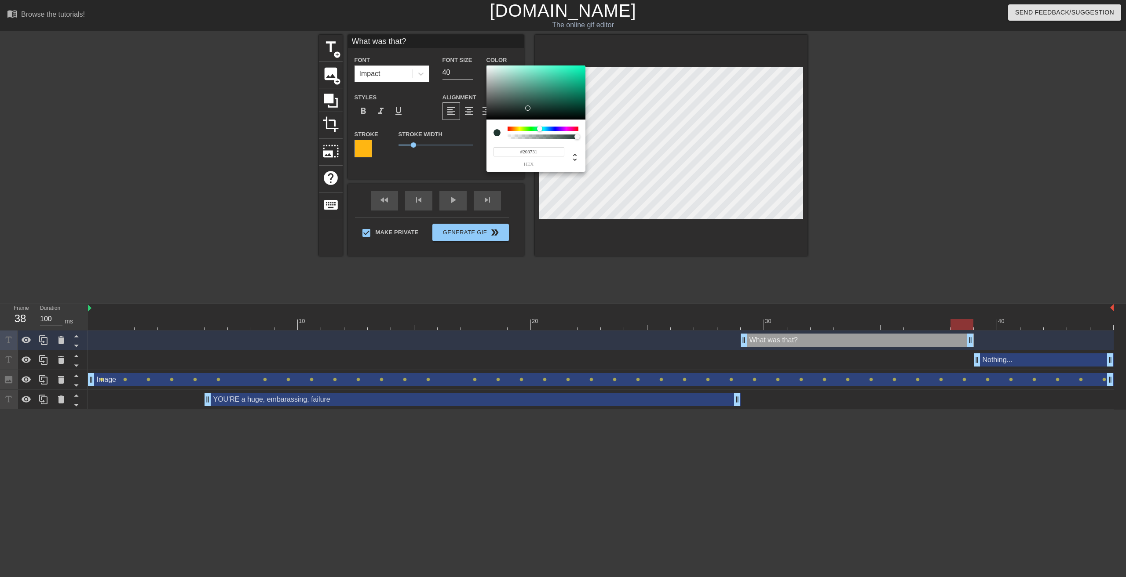
click at [530, 151] on input "#203731" at bounding box center [528, 151] width 71 height 9
paste input "FFB612"
type input "#FFB612"
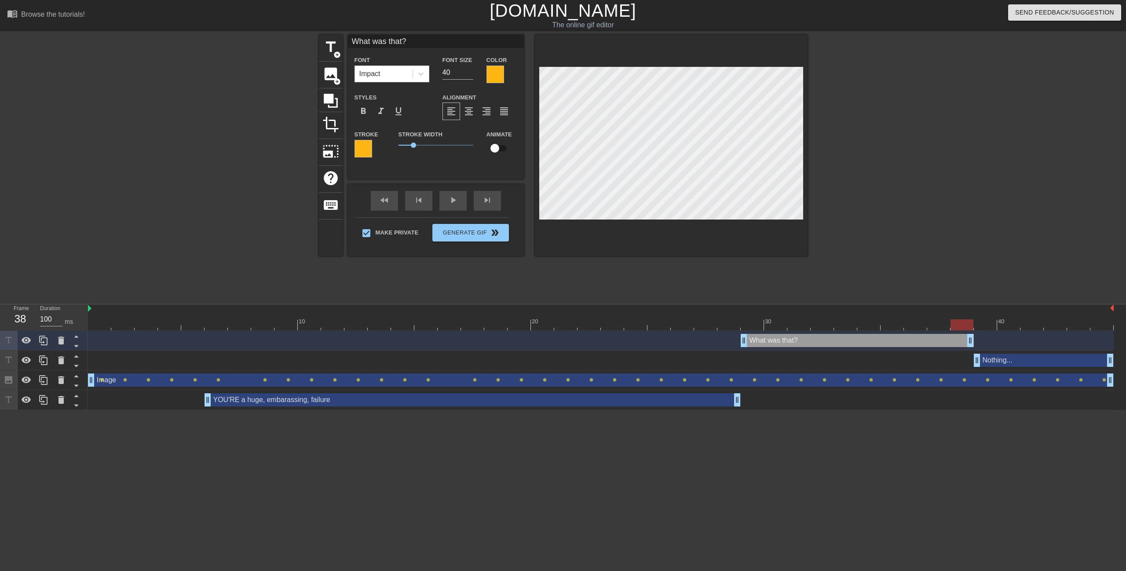
click at [360, 149] on div at bounding box center [363, 149] width 18 height 18
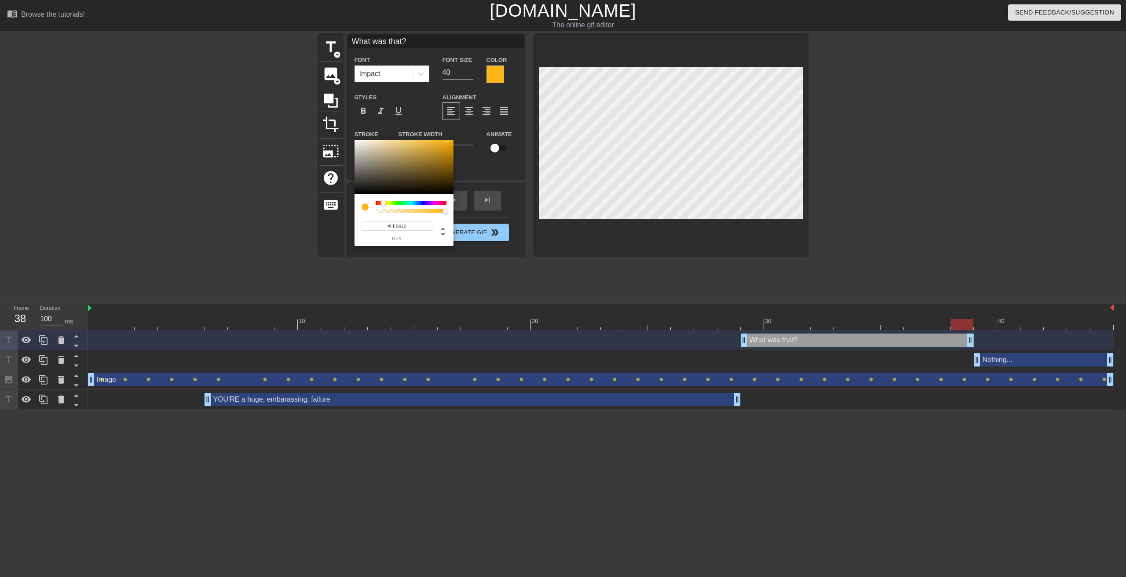
click at [401, 230] on input "#FFB612" at bounding box center [396, 226] width 71 height 9
click at [401, 229] on input "#FFB612" at bounding box center [396, 226] width 71 height 9
paste input "203731"
type input "#203731"
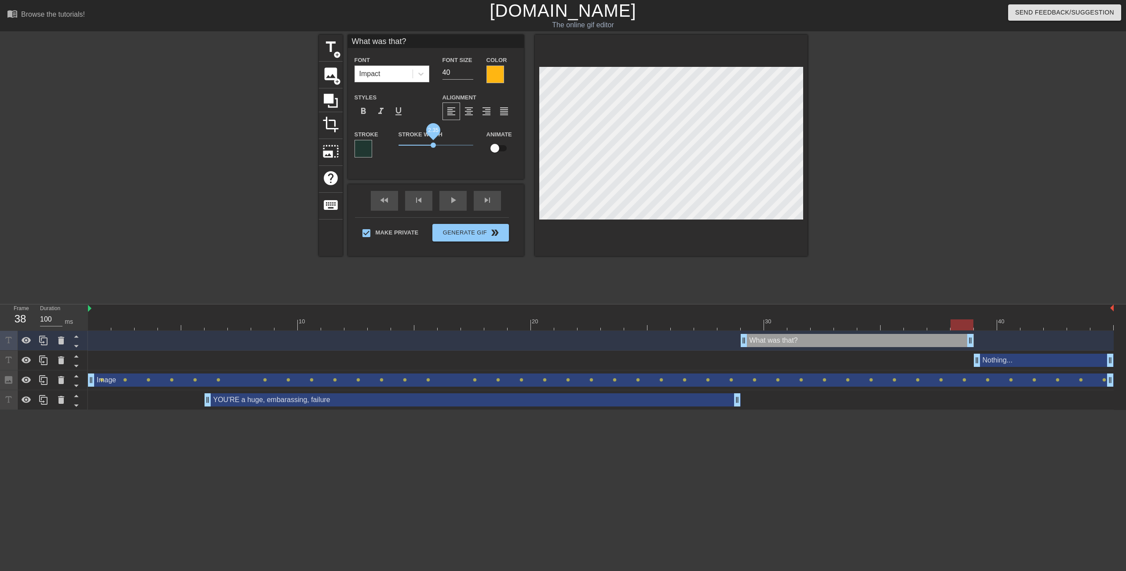
drag, startPoint x: 416, startPoint y: 146, endPoint x: 433, endPoint y: 145, distance: 17.6
click at [433, 145] on span "2.35" at bounding box center [432, 144] width 5 height 5
click at [393, 201] on div "fast_rewind" at bounding box center [384, 201] width 27 height 20
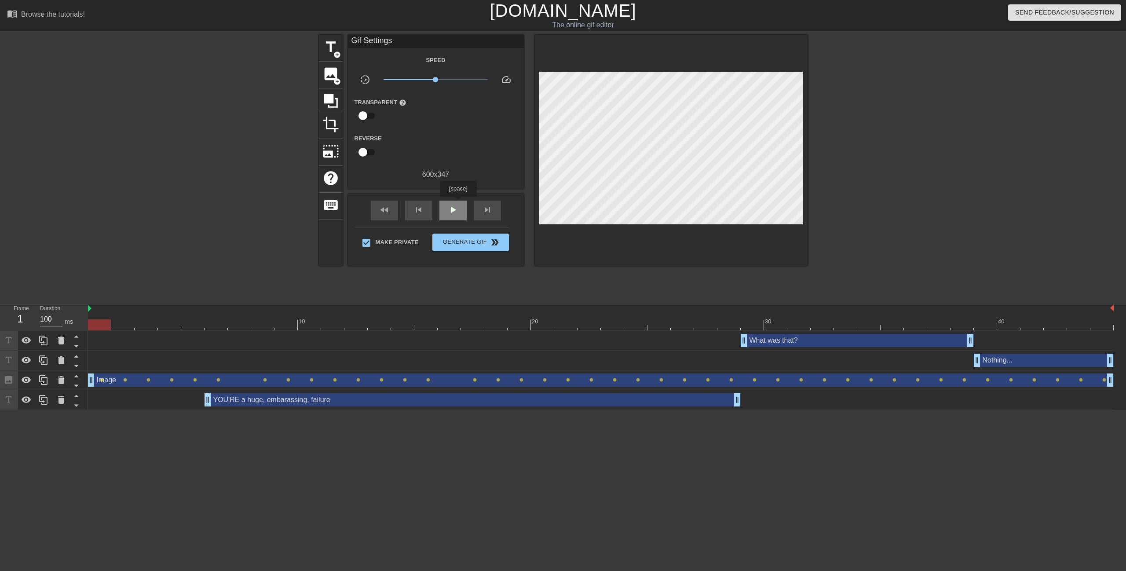
click at [458, 208] on div "play_arrow" at bounding box center [452, 211] width 27 height 20
drag, startPoint x: 508, startPoint y: 182, endPoint x: 850, endPoint y: 153, distance: 343.8
click at [850, 153] on div at bounding box center [884, 167] width 132 height 264
click at [452, 212] on span "pause" at bounding box center [453, 209] width 11 height 11
click at [472, 244] on span "Generate Gif double_arrow" at bounding box center [470, 242] width 69 height 11
